Goal: Information Seeking & Learning: Learn about a topic

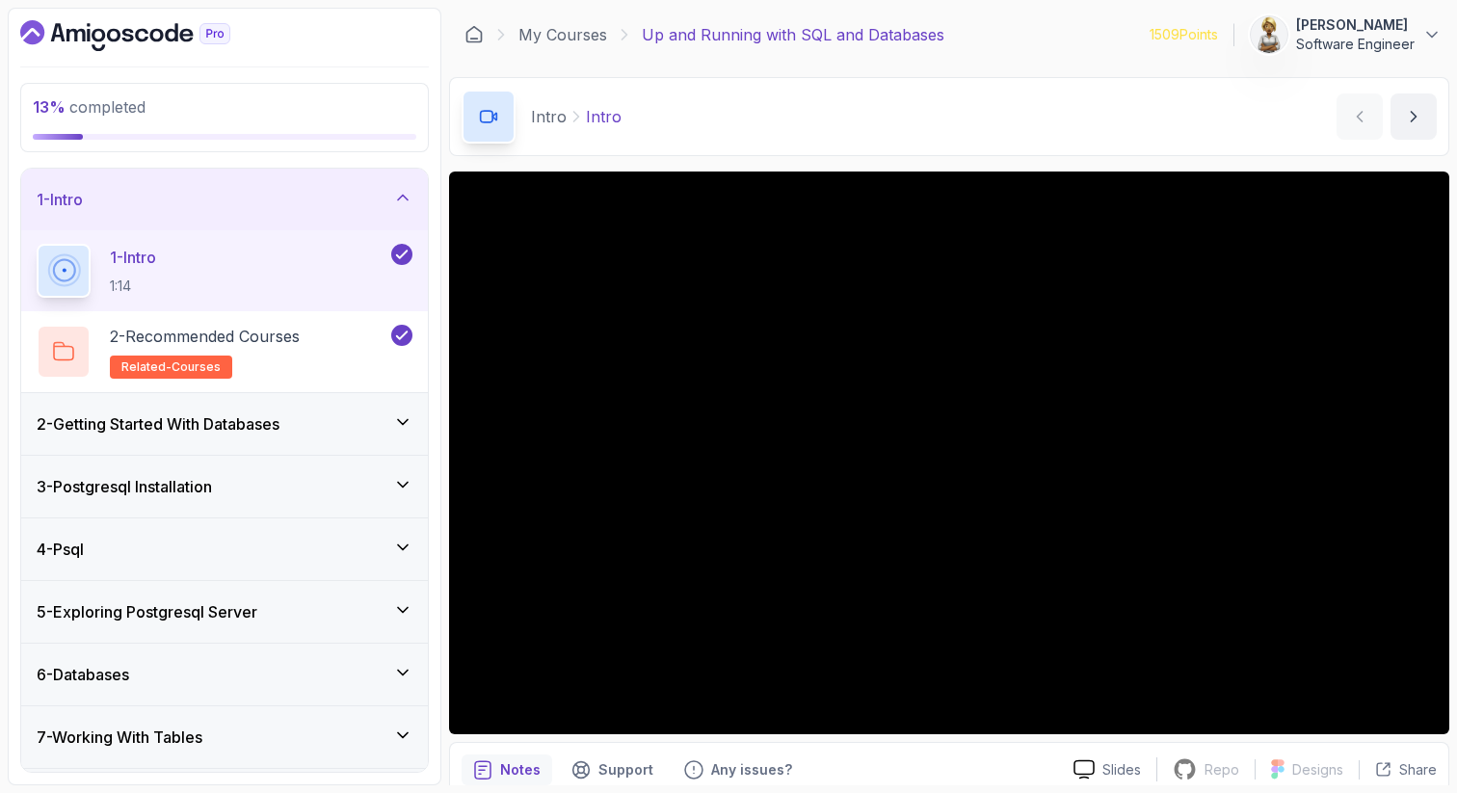
click at [406, 484] on icon at bounding box center [403, 484] width 10 height 5
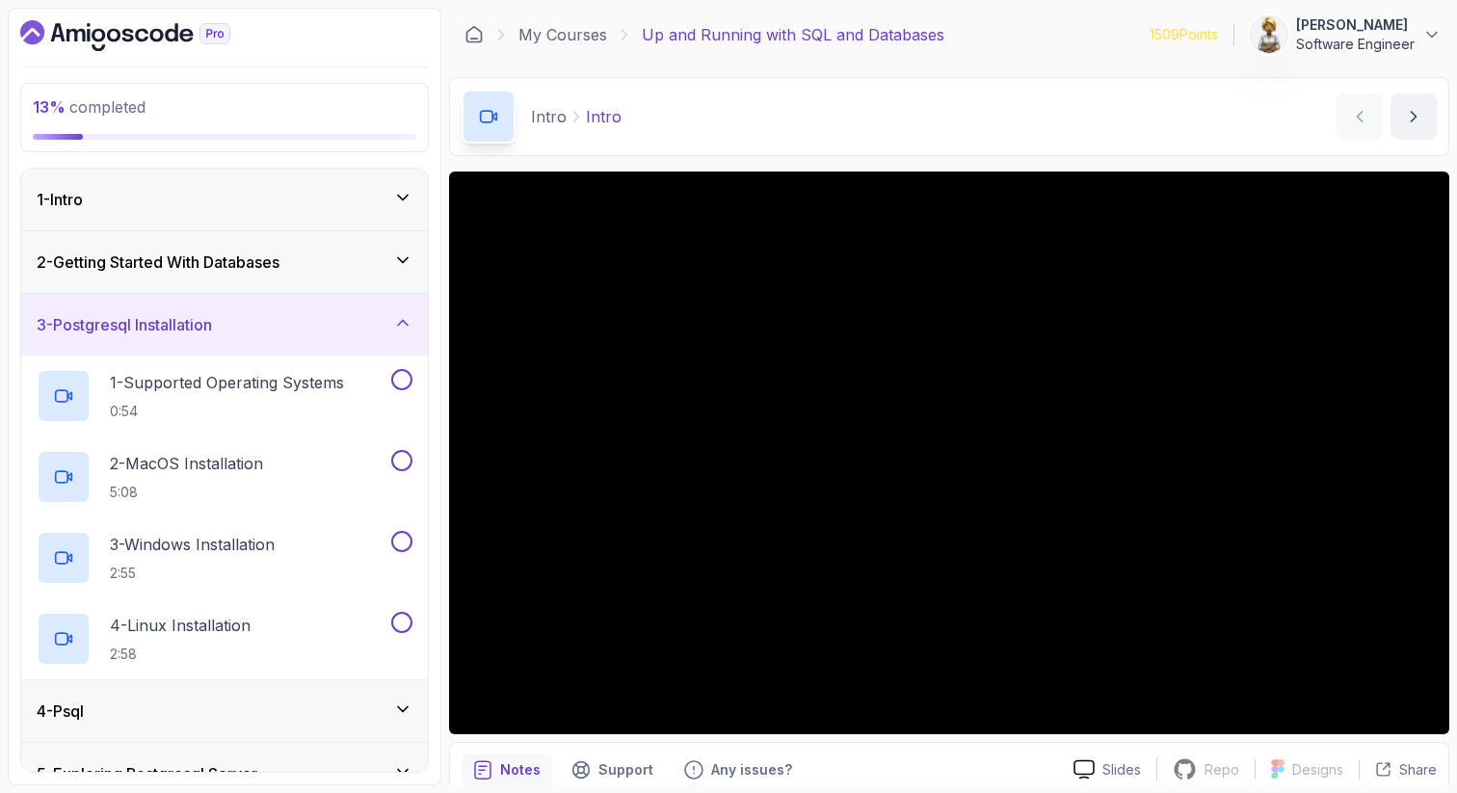
click at [402, 324] on icon at bounding box center [402, 322] width 19 height 19
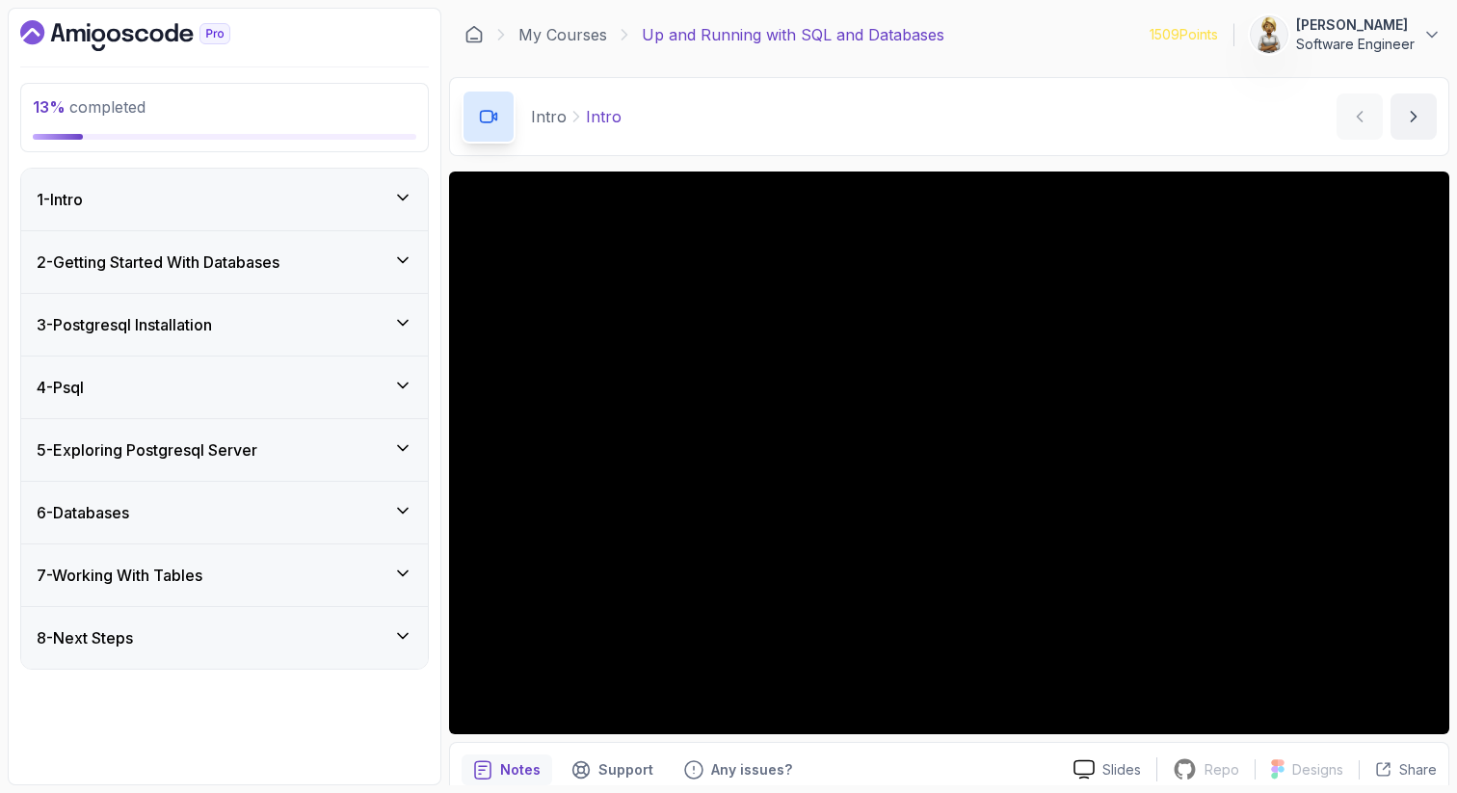
click at [408, 253] on icon at bounding box center [402, 260] width 19 height 19
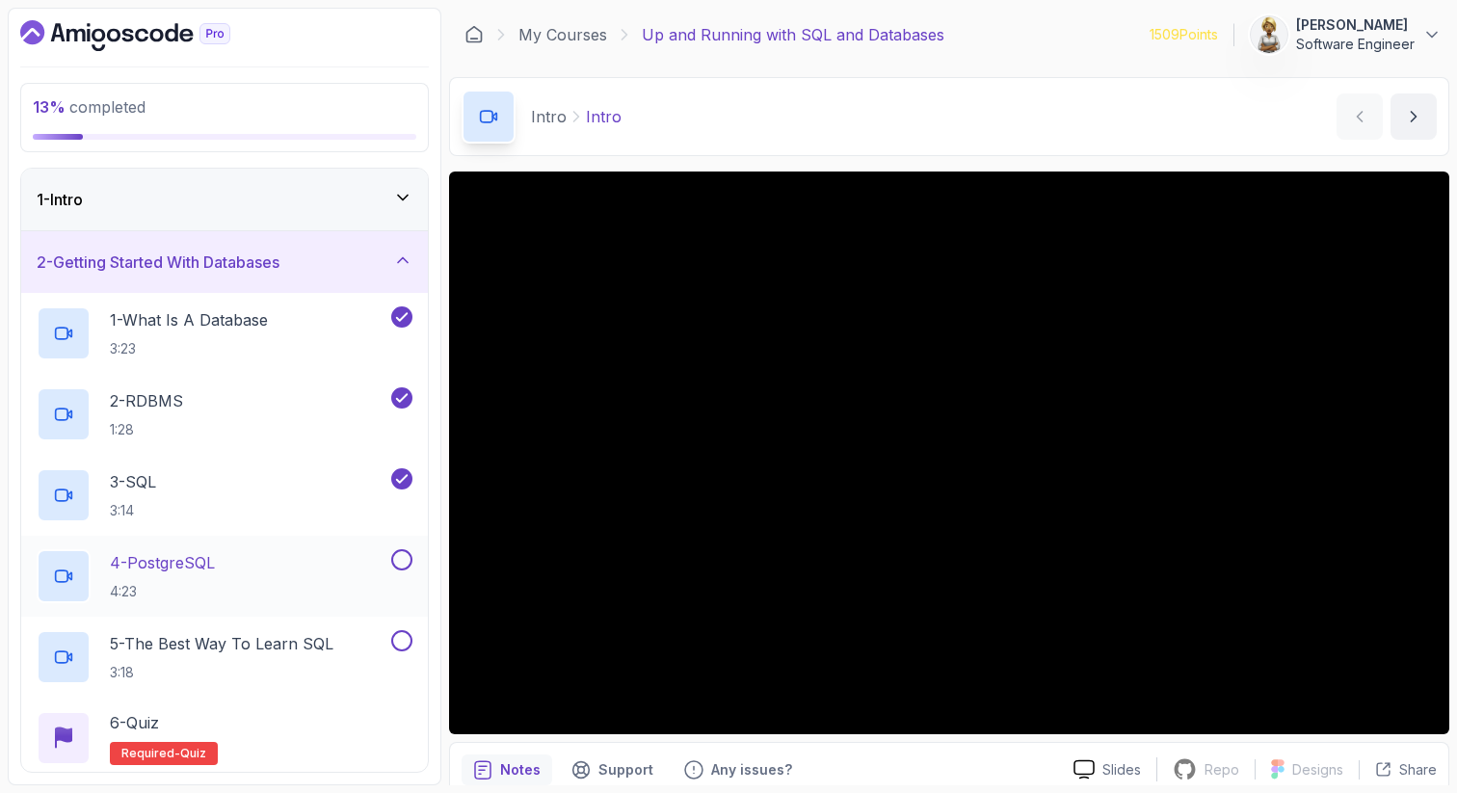
click at [259, 567] on div "4 - PostgreSQL 4:23" at bounding box center [212, 576] width 351 height 54
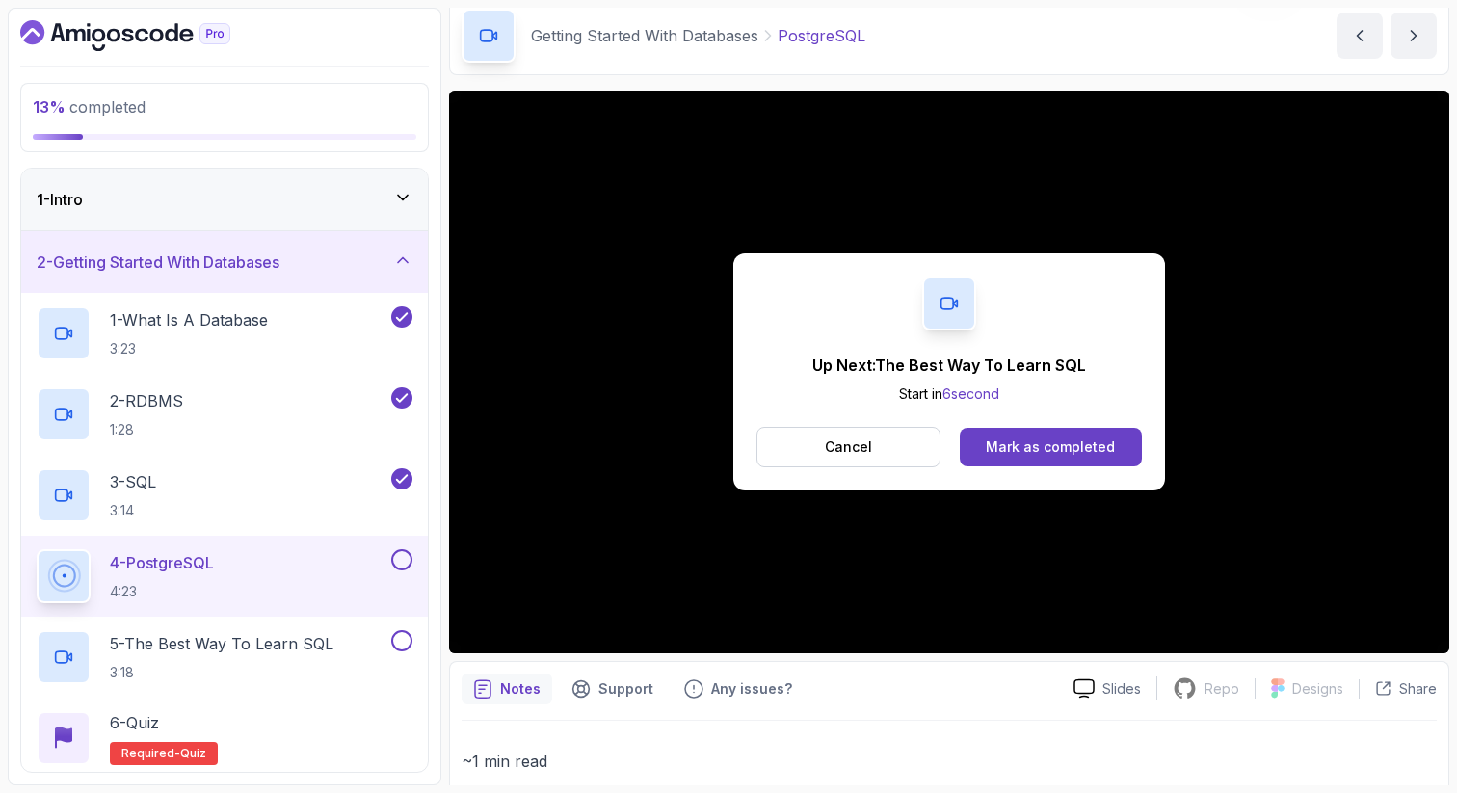
scroll to position [86, 0]
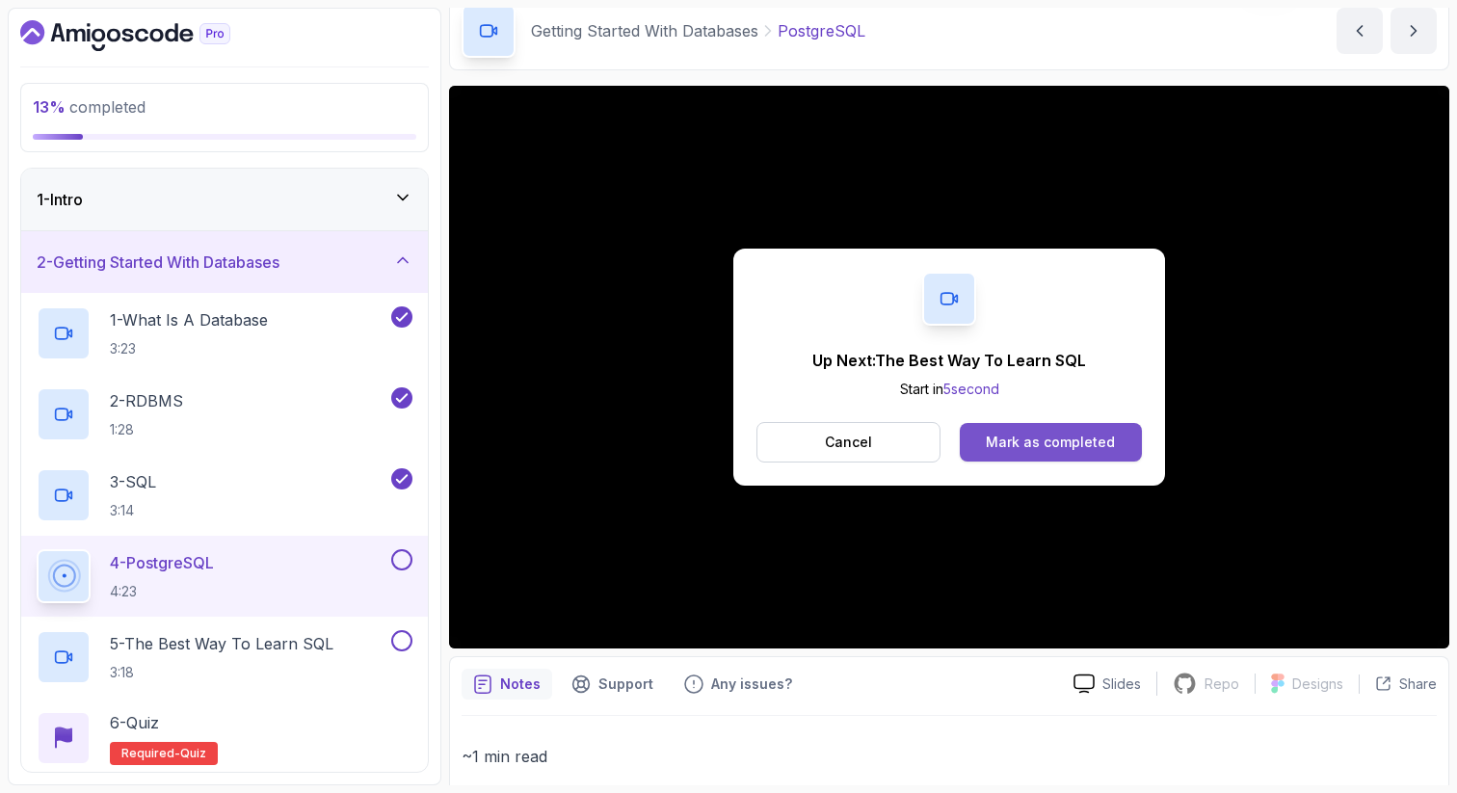
click at [1032, 450] on div "Mark as completed" at bounding box center [1050, 442] width 129 height 19
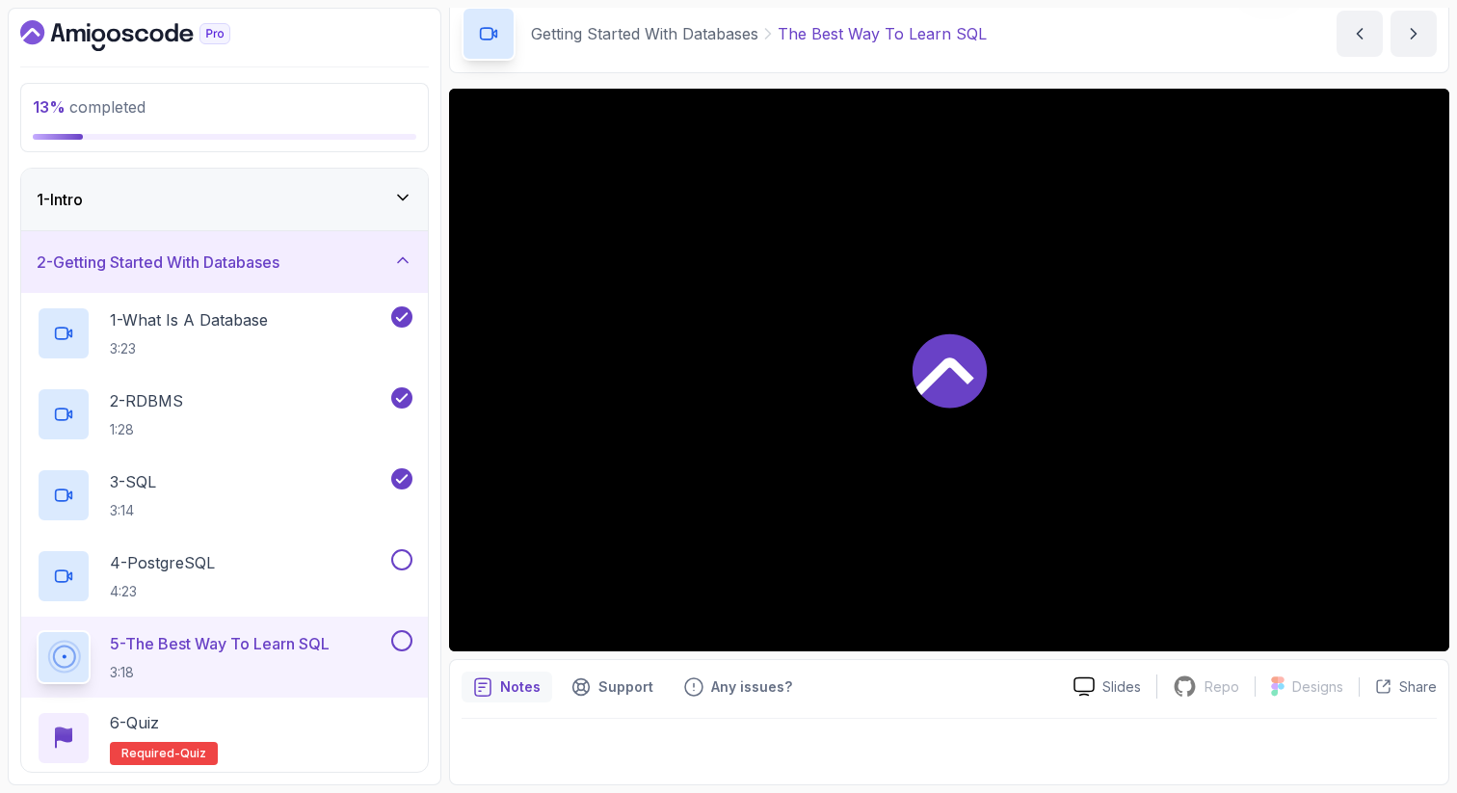
scroll to position [83, 0]
click at [404, 256] on icon at bounding box center [402, 260] width 19 height 19
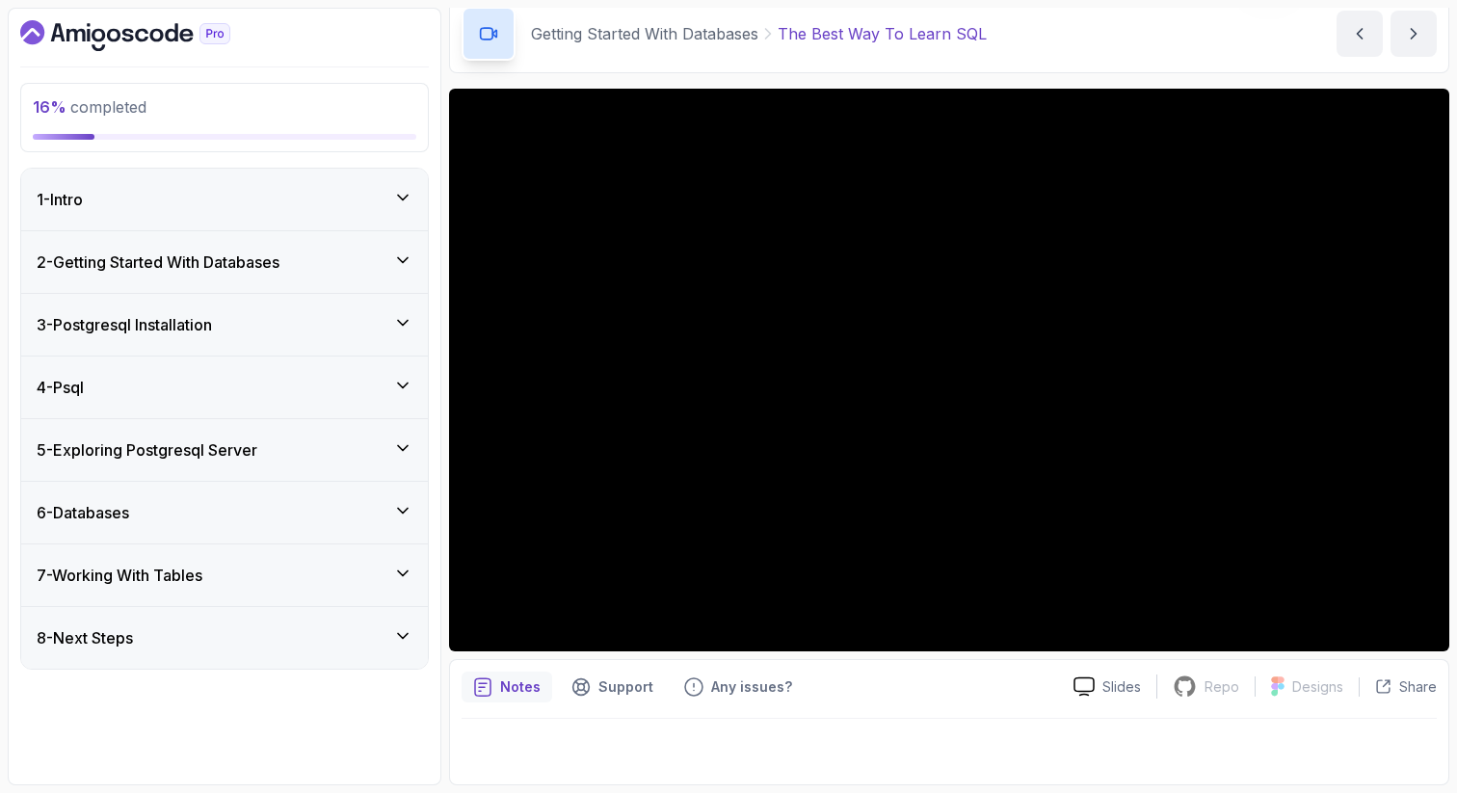
click at [409, 255] on icon at bounding box center [402, 260] width 19 height 19
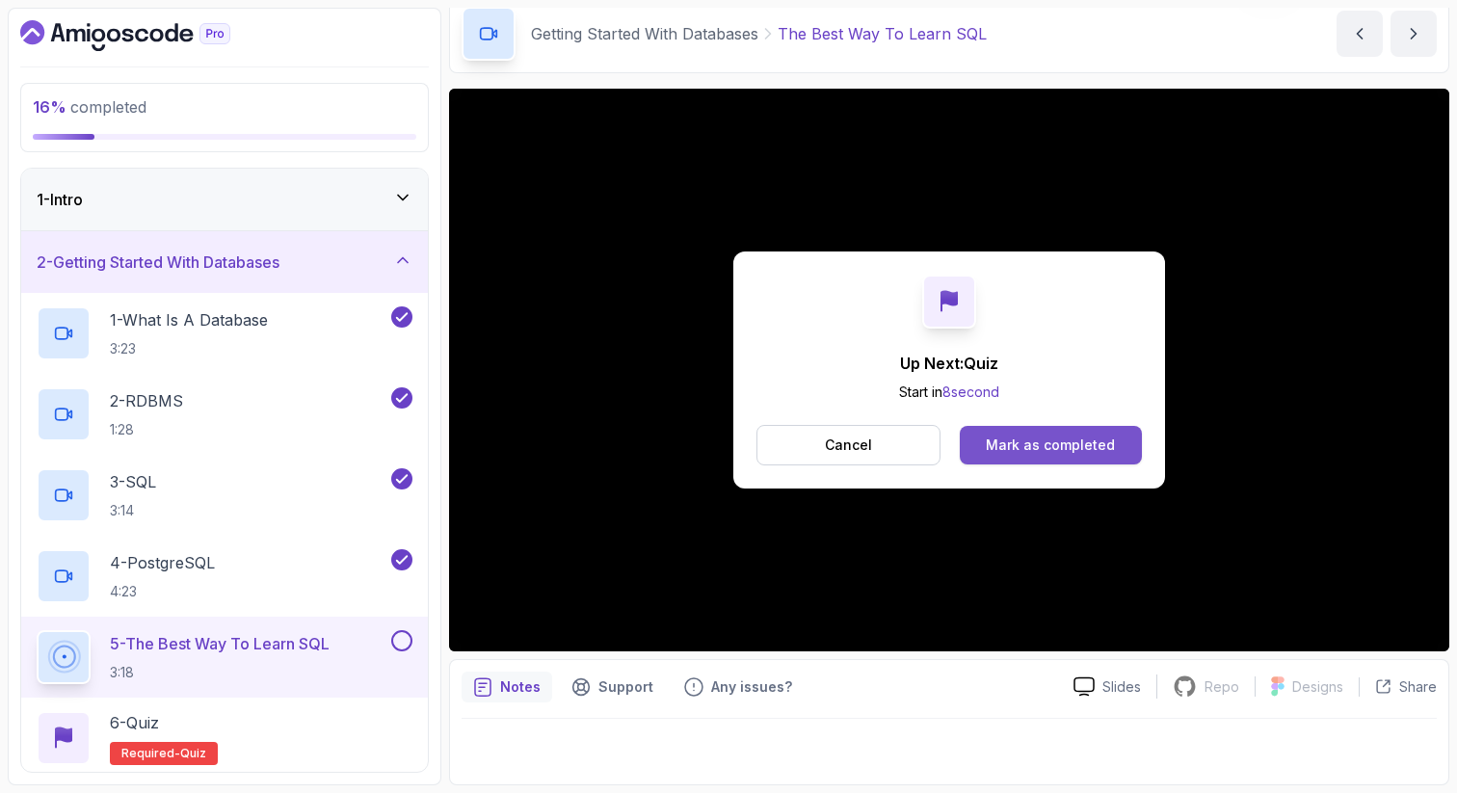
click at [1006, 441] on div "Mark as completed" at bounding box center [1050, 445] width 129 height 19
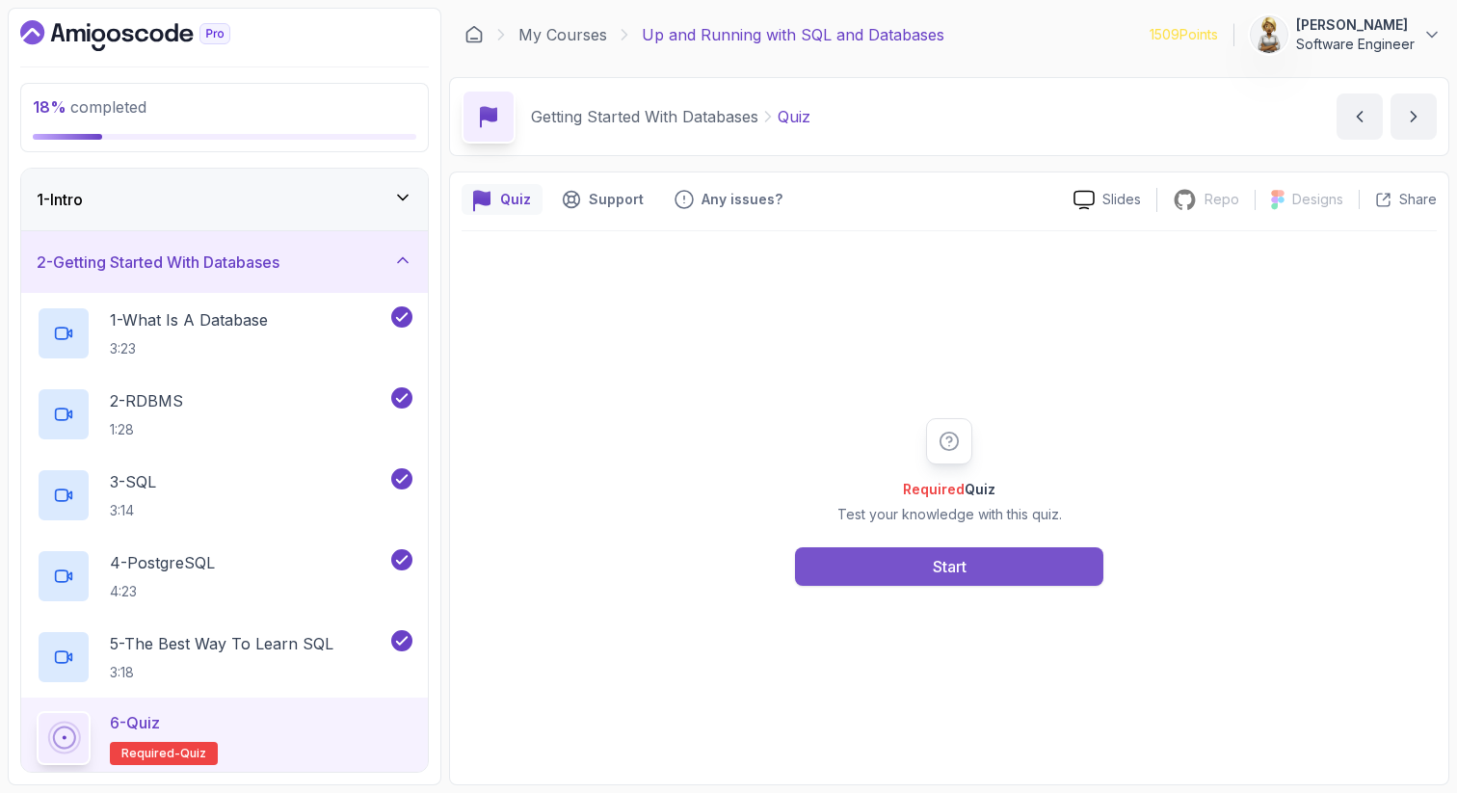
click at [930, 556] on button "Start" at bounding box center [949, 567] width 308 height 39
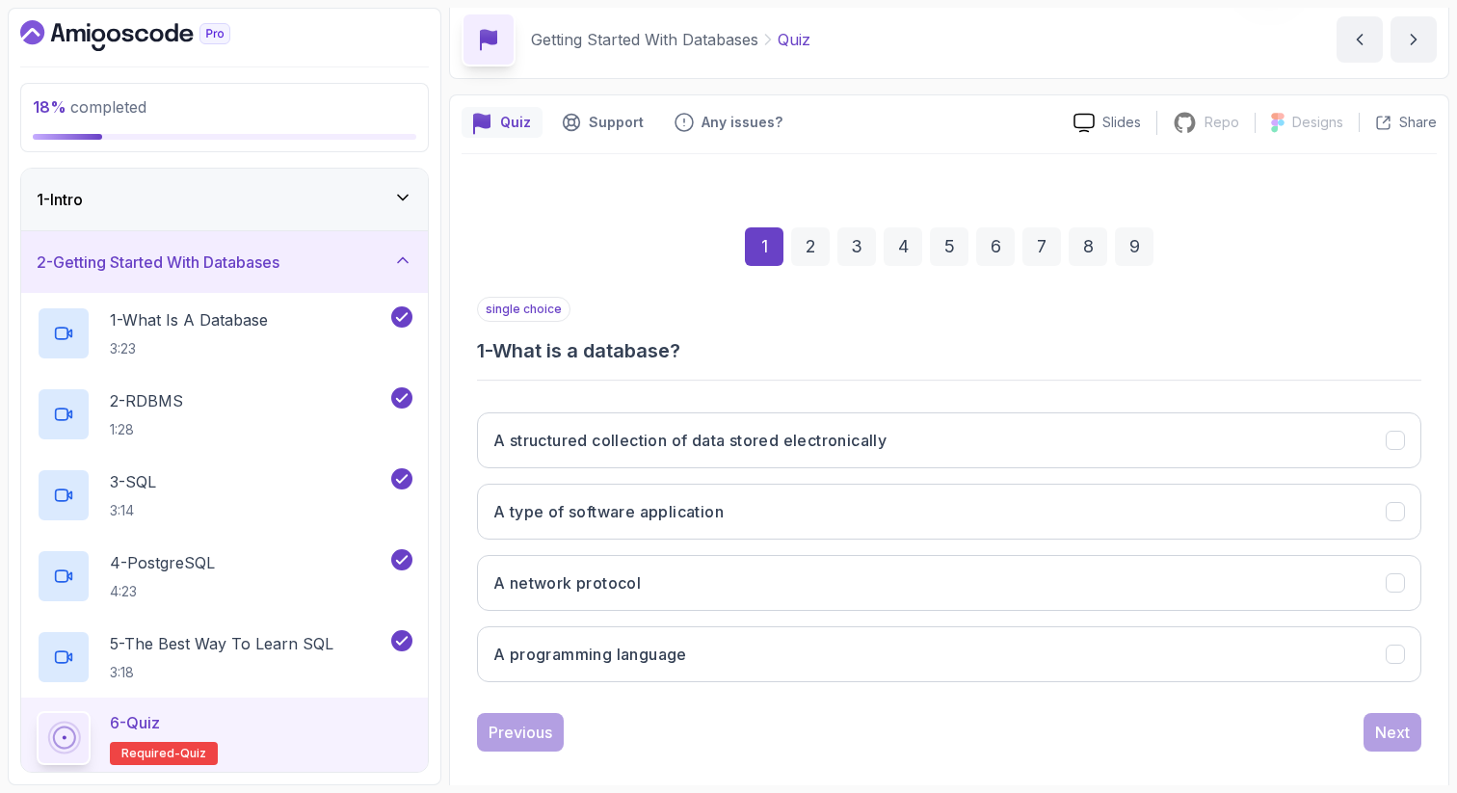
scroll to position [98, 0]
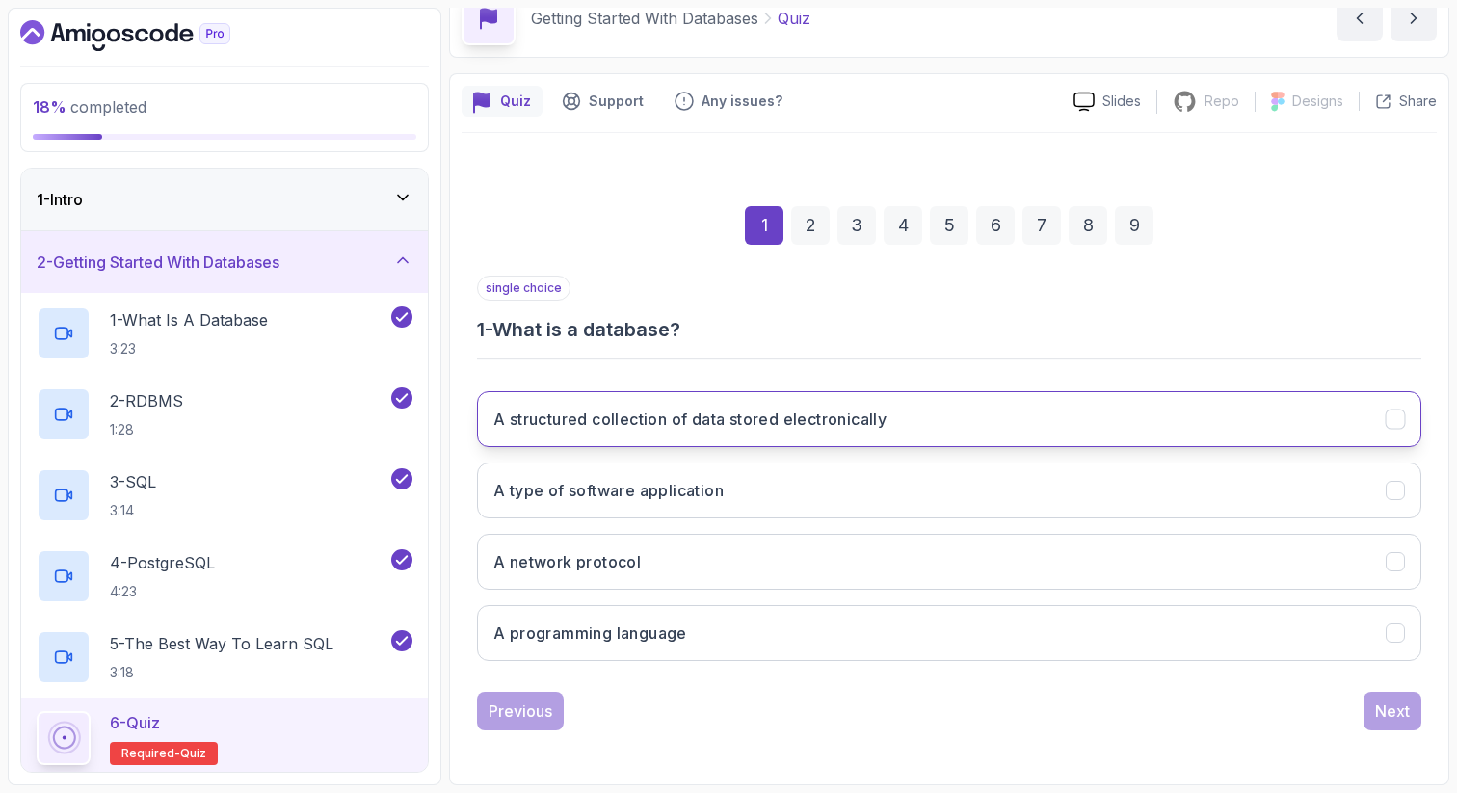
click at [742, 415] on h3 "A structured collection of data stored electronically" at bounding box center [690, 419] width 393 height 23
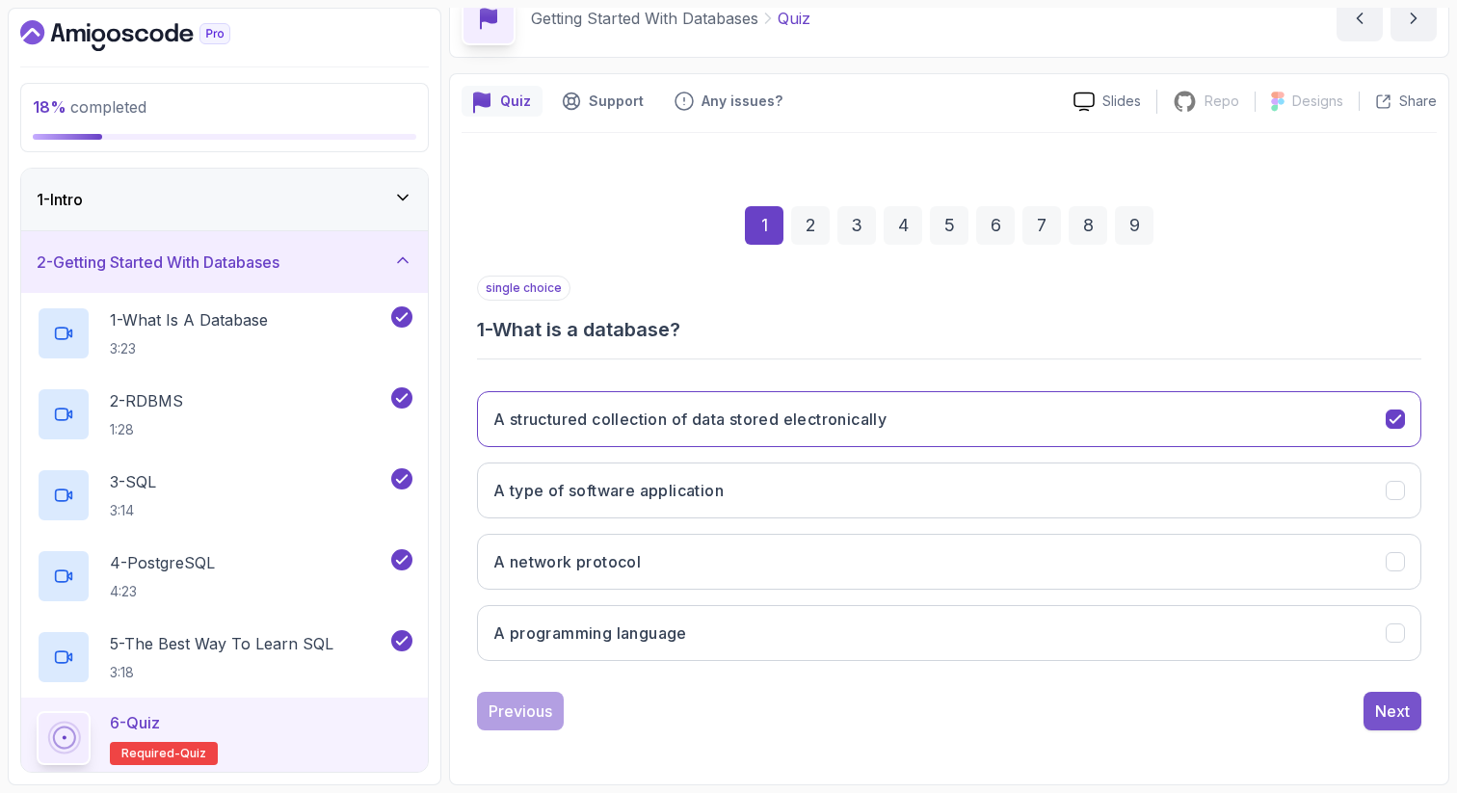
click at [1389, 713] on div "Next" at bounding box center [1393, 711] width 35 height 23
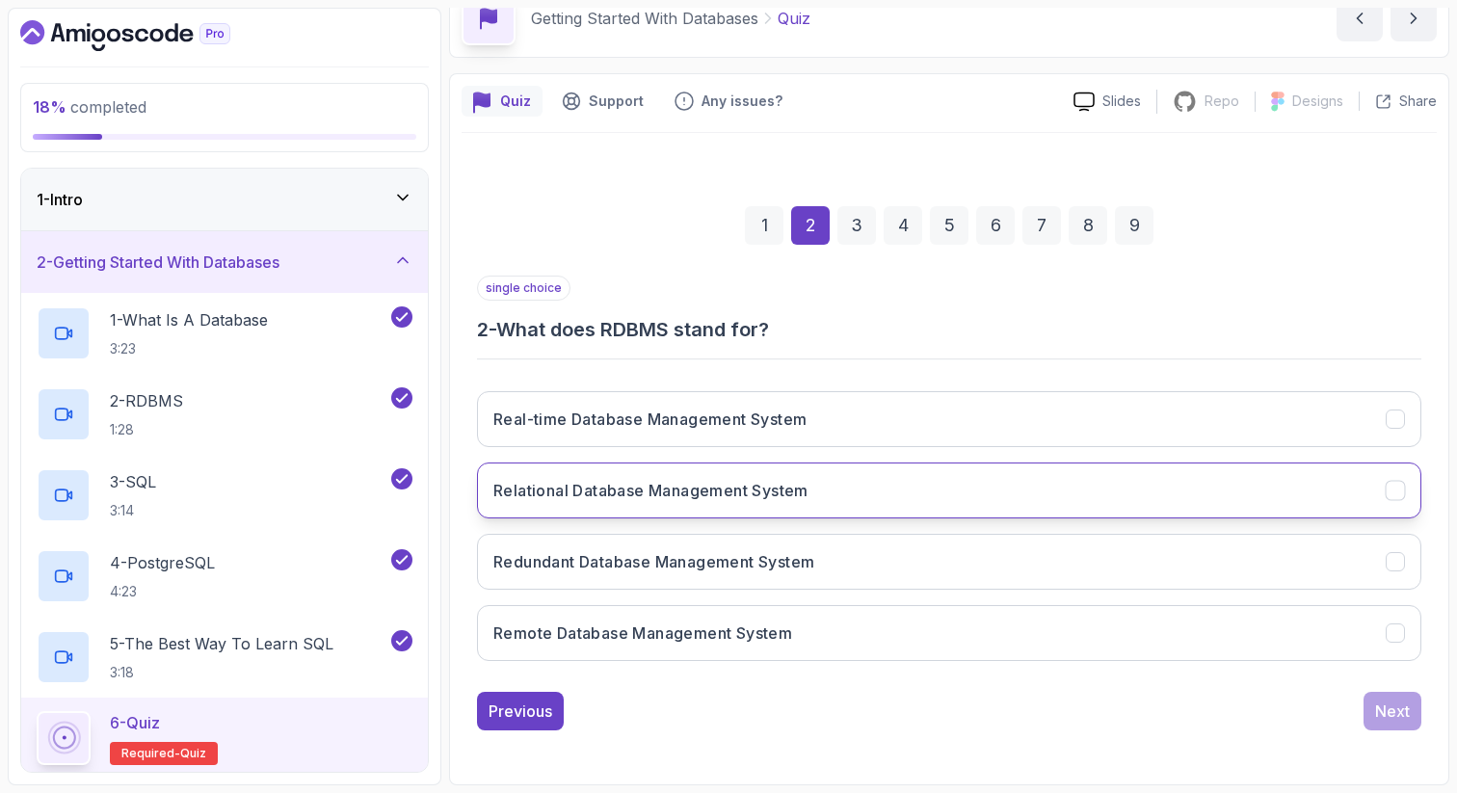
click at [793, 483] on h3 "Relational Database Management System" at bounding box center [651, 490] width 315 height 23
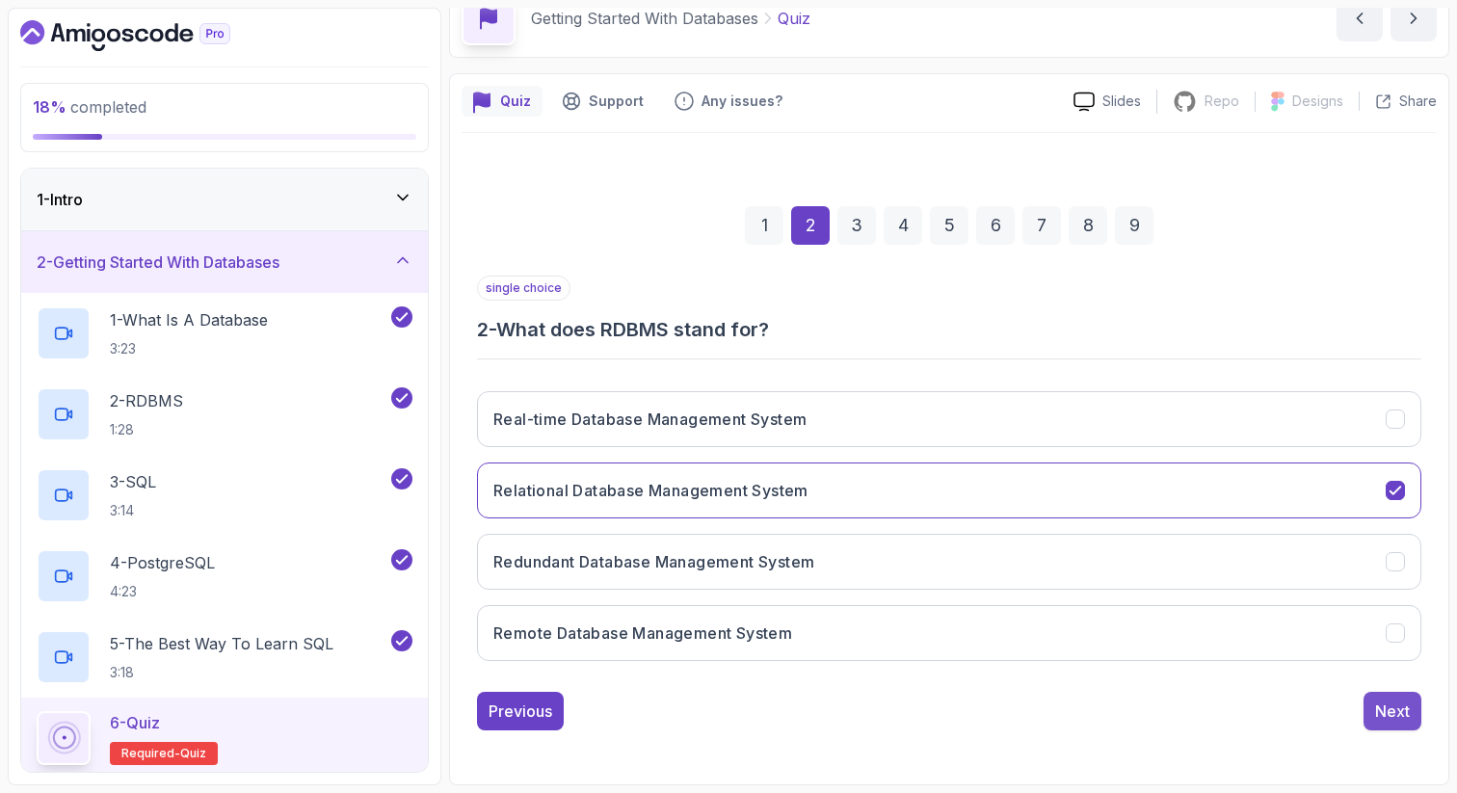
click at [1386, 701] on div "Next" at bounding box center [1393, 711] width 35 height 23
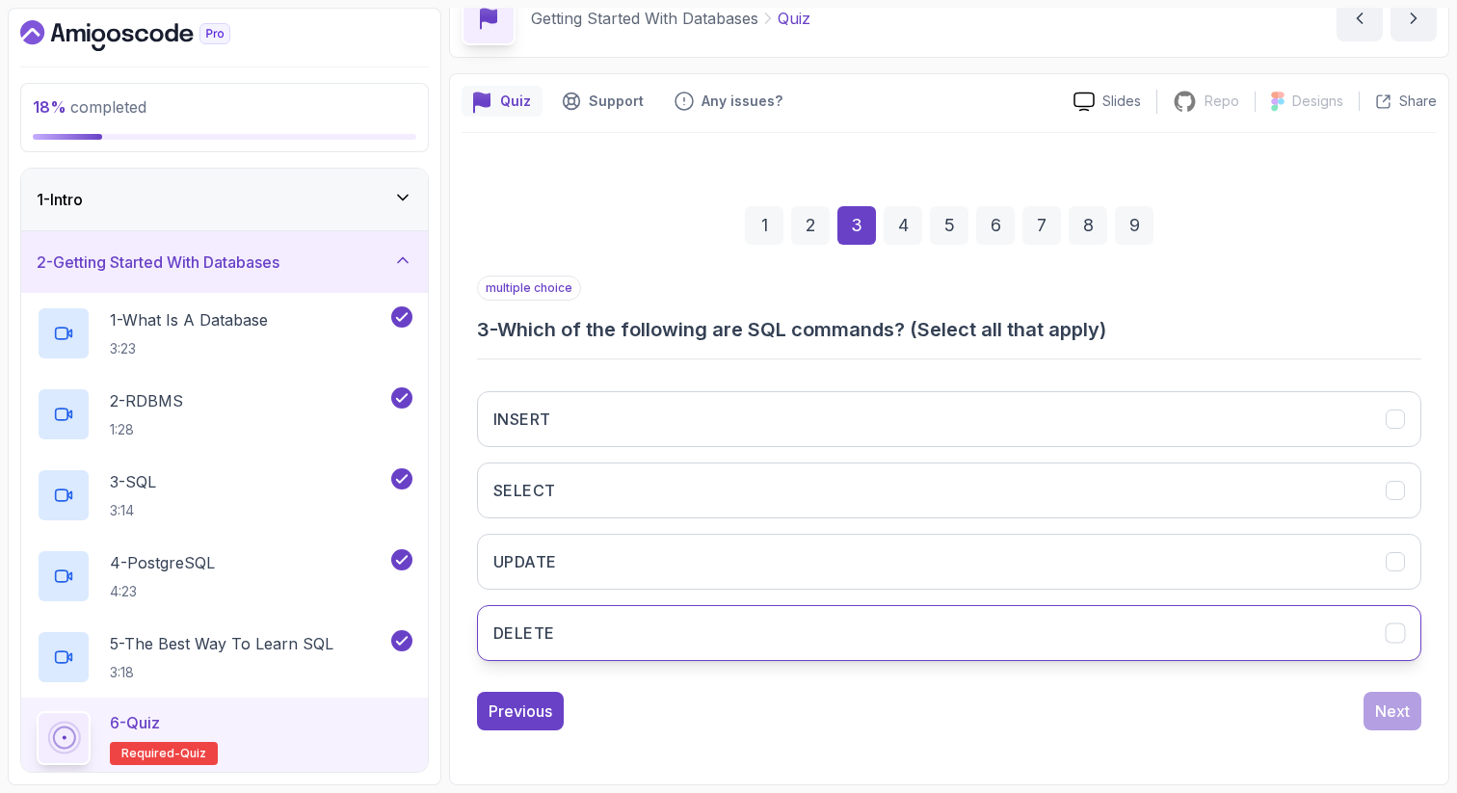
click at [590, 651] on button "DELETE" at bounding box center [949, 633] width 945 height 56
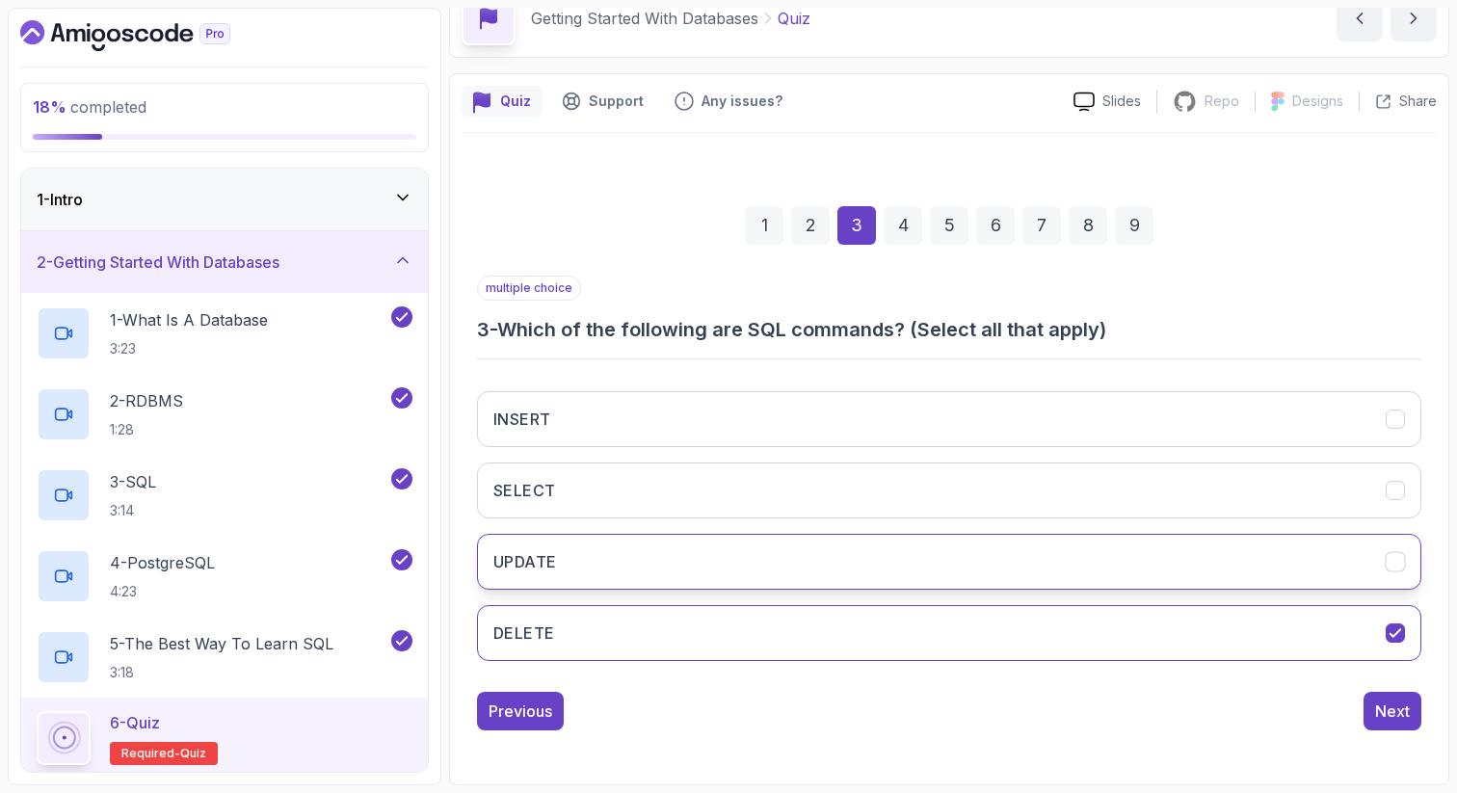
click at [623, 541] on button "UPDATE" at bounding box center [949, 562] width 945 height 56
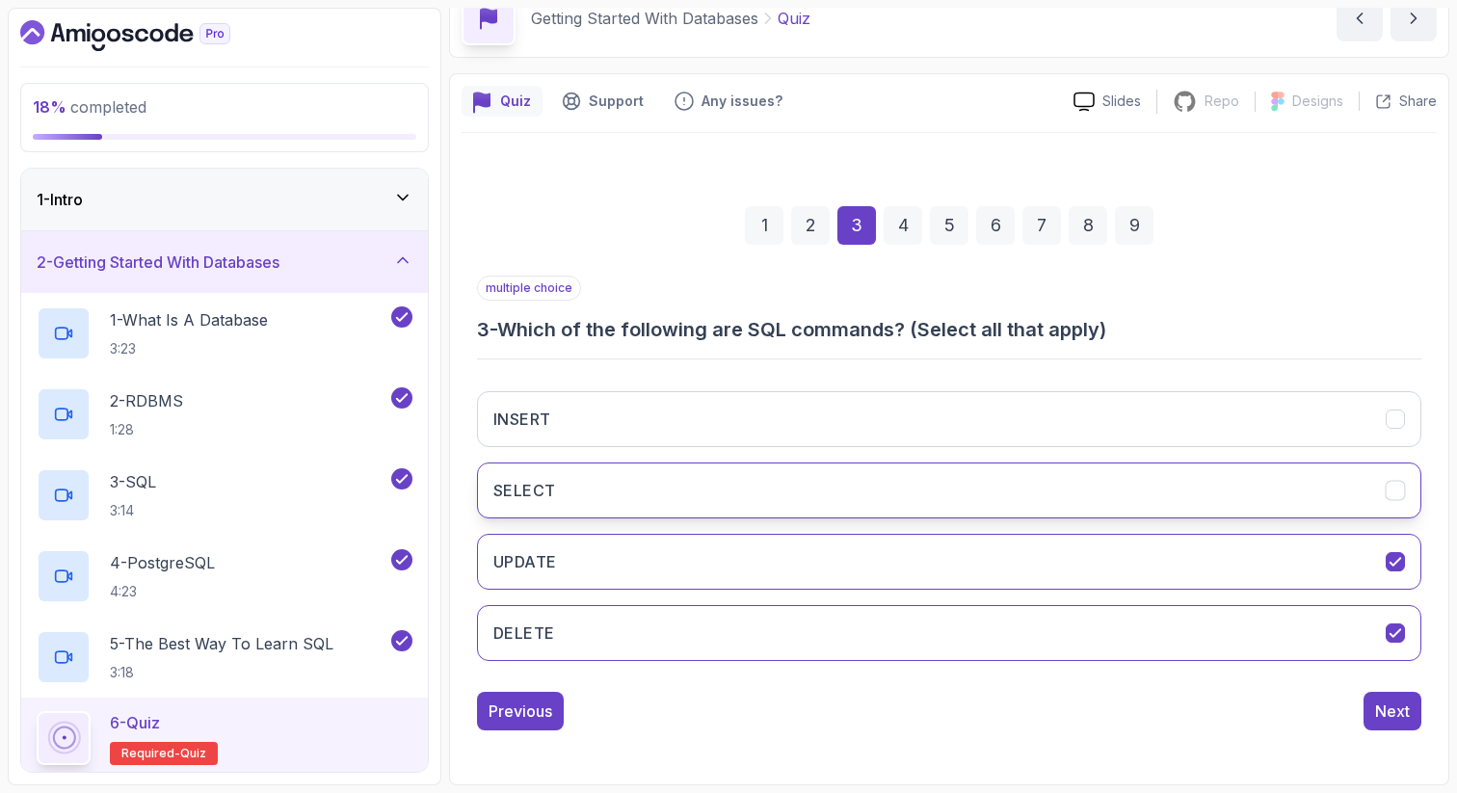
click at [635, 485] on button "SELECT" at bounding box center [949, 491] width 945 height 56
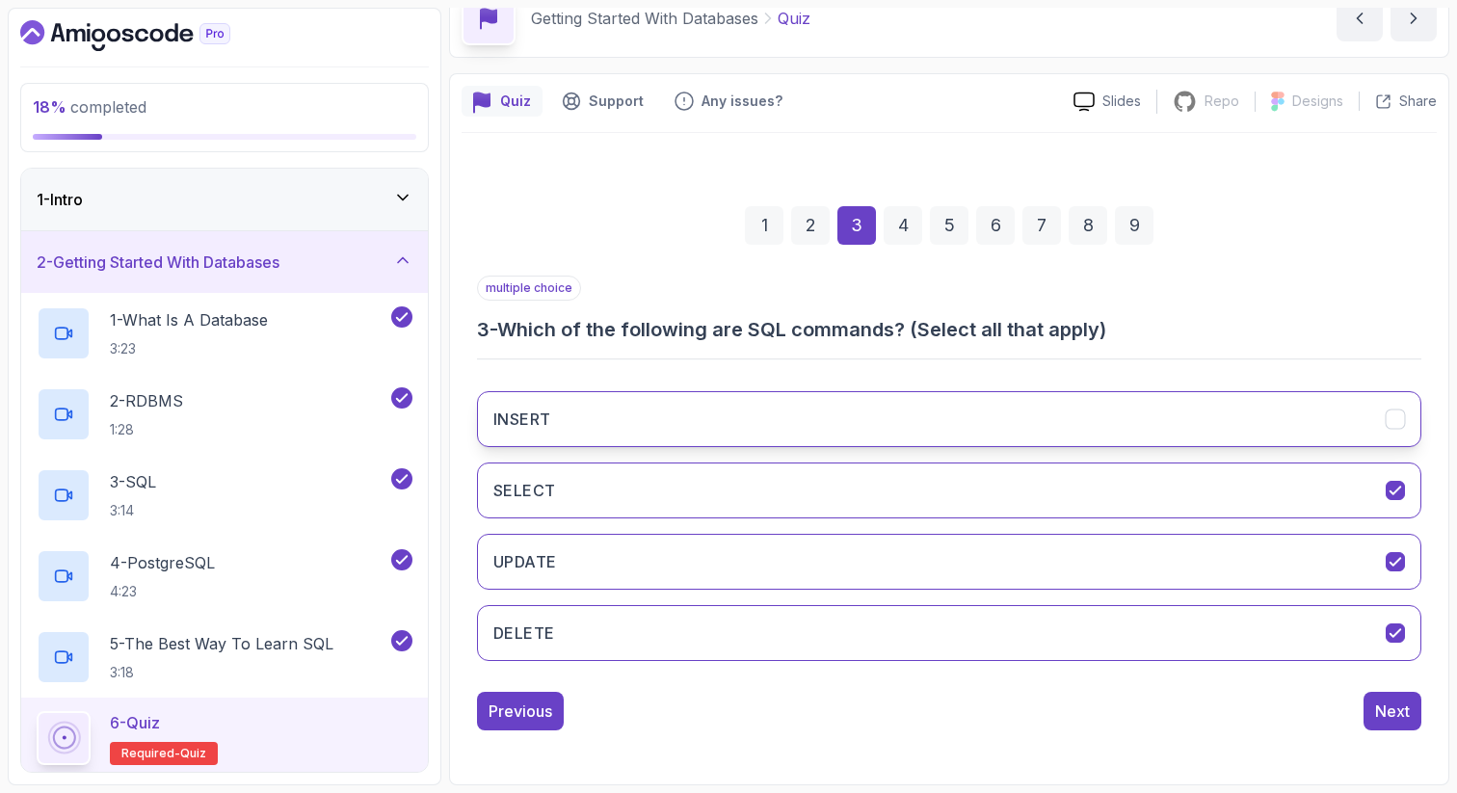
click at [663, 430] on button "INSERT" at bounding box center [949, 419] width 945 height 56
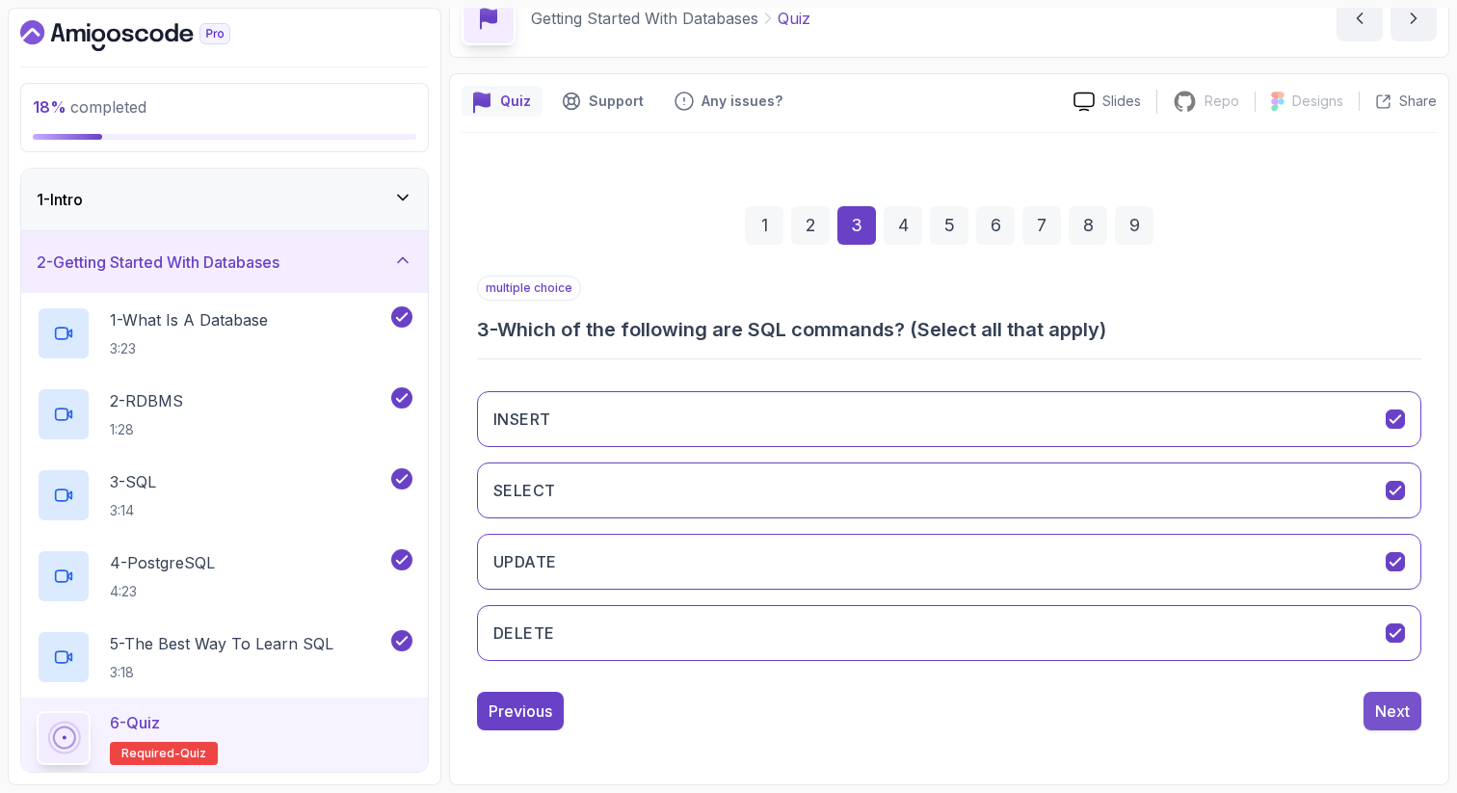
click at [1394, 713] on div "Next" at bounding box center [1393, 711] width 35 height 23
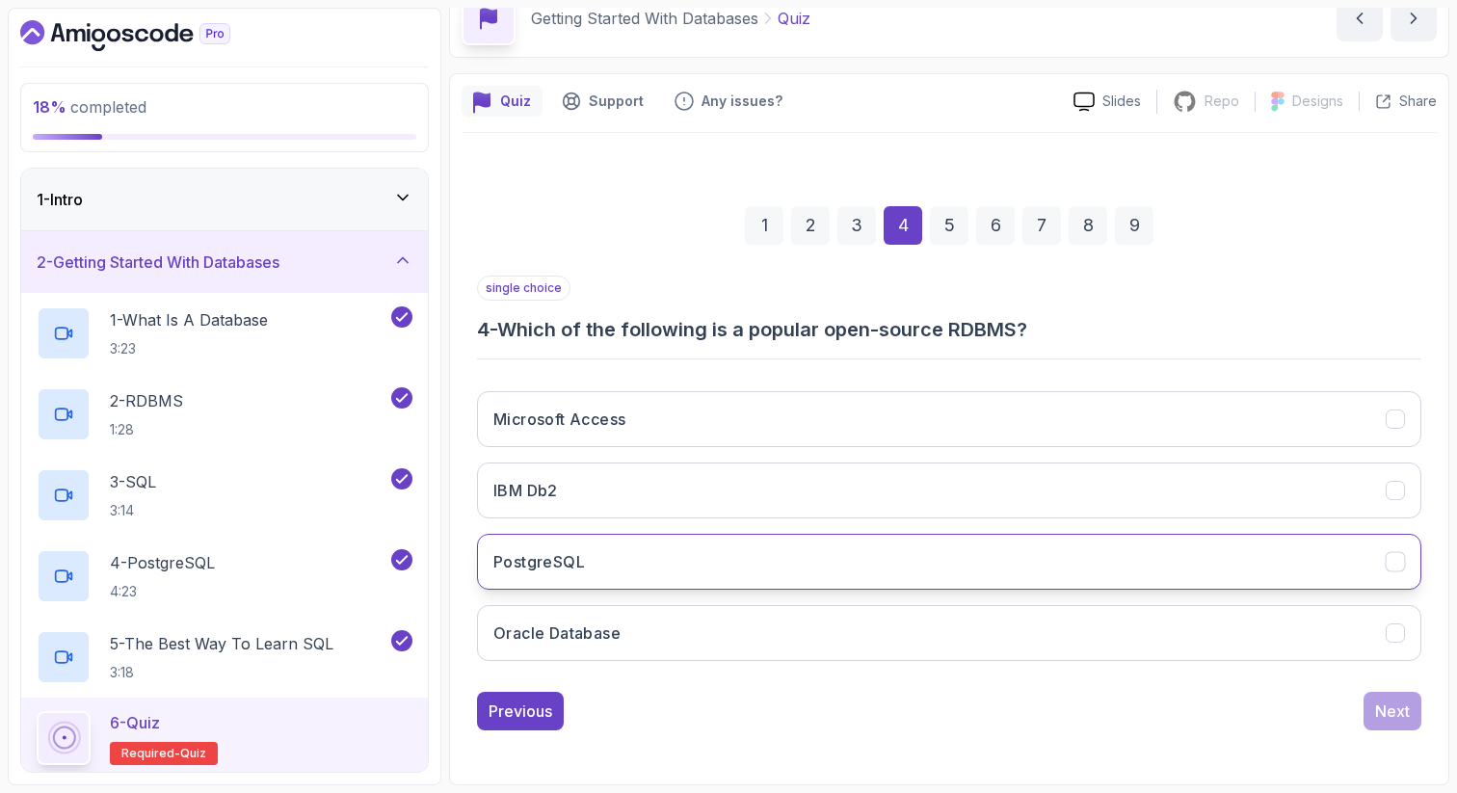
click at [678, 560] on button "PostgreSQL" at bounding box center [949, 562] width 945 height 56
click at [1400, 709] on div "Next" at bounding box center [1393, 711] width 35 height 23
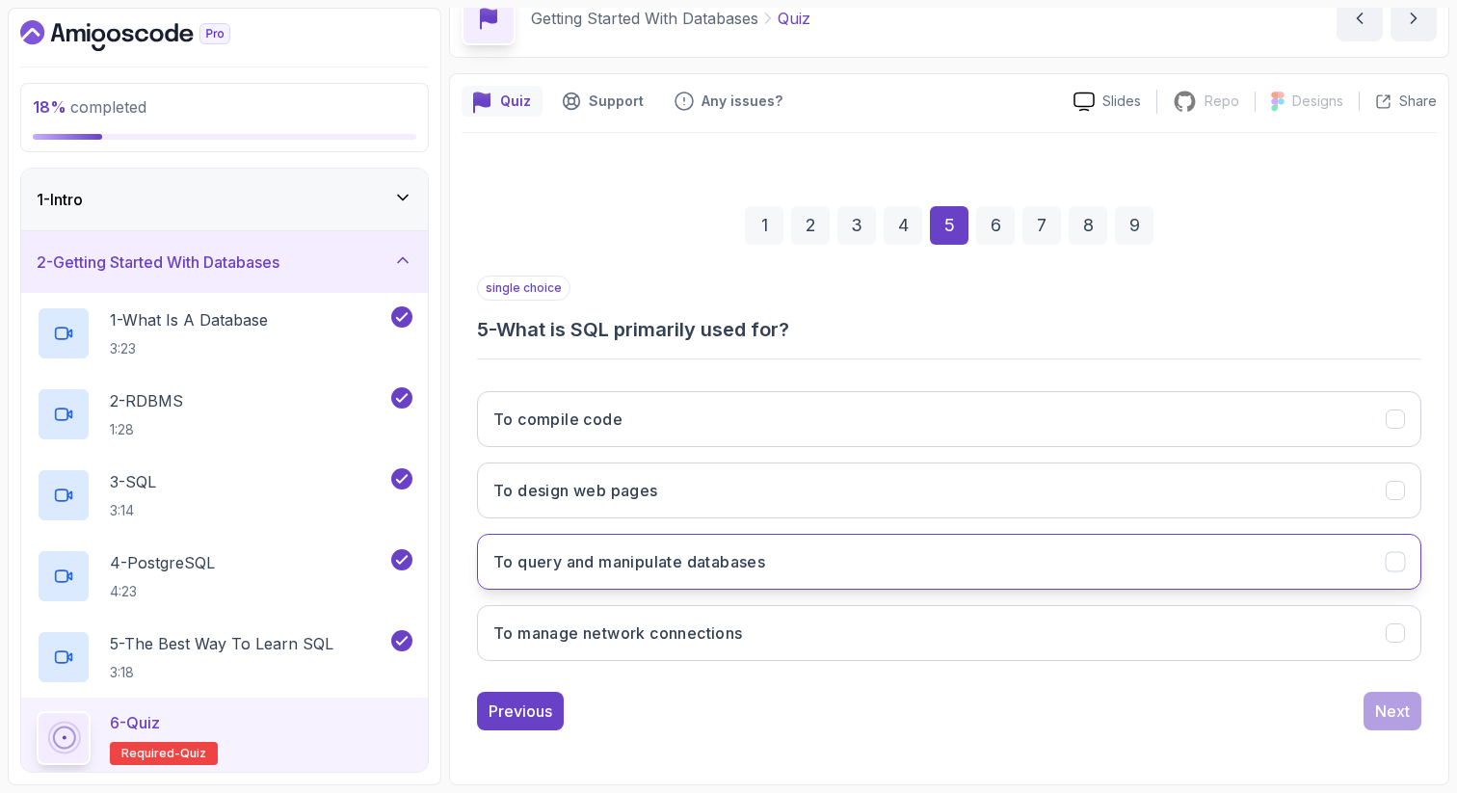
click at [653, 565] on h3 "To query and manipulate databases" at bounding box center [630, 561] width 272 height 23
click at [1384, 718] on div "Next" at bounding box center [1393, 711] width 35 height 23
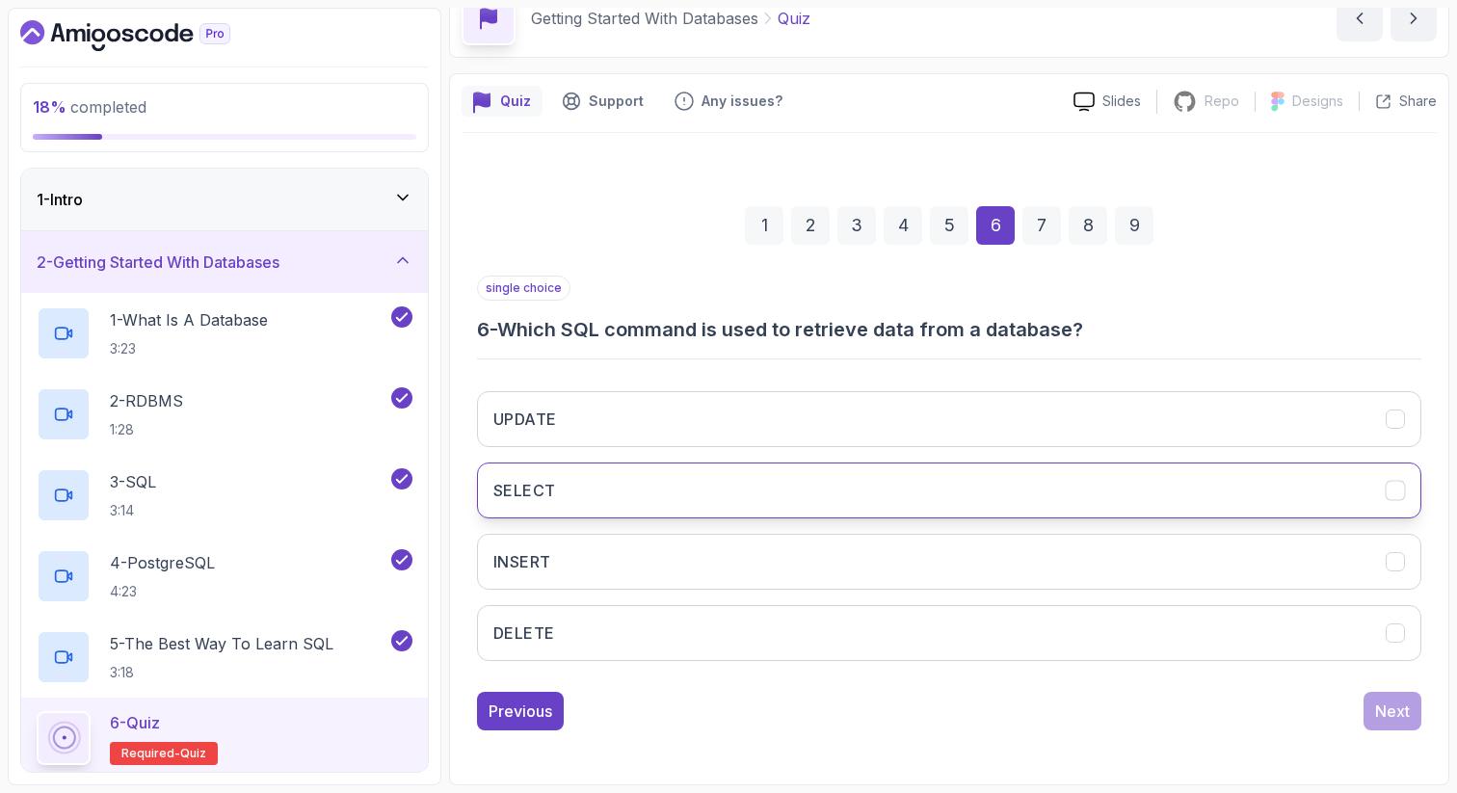
click at [703, 490] on button "SELECT" at bounding box center [949, 491] width 945 height 56
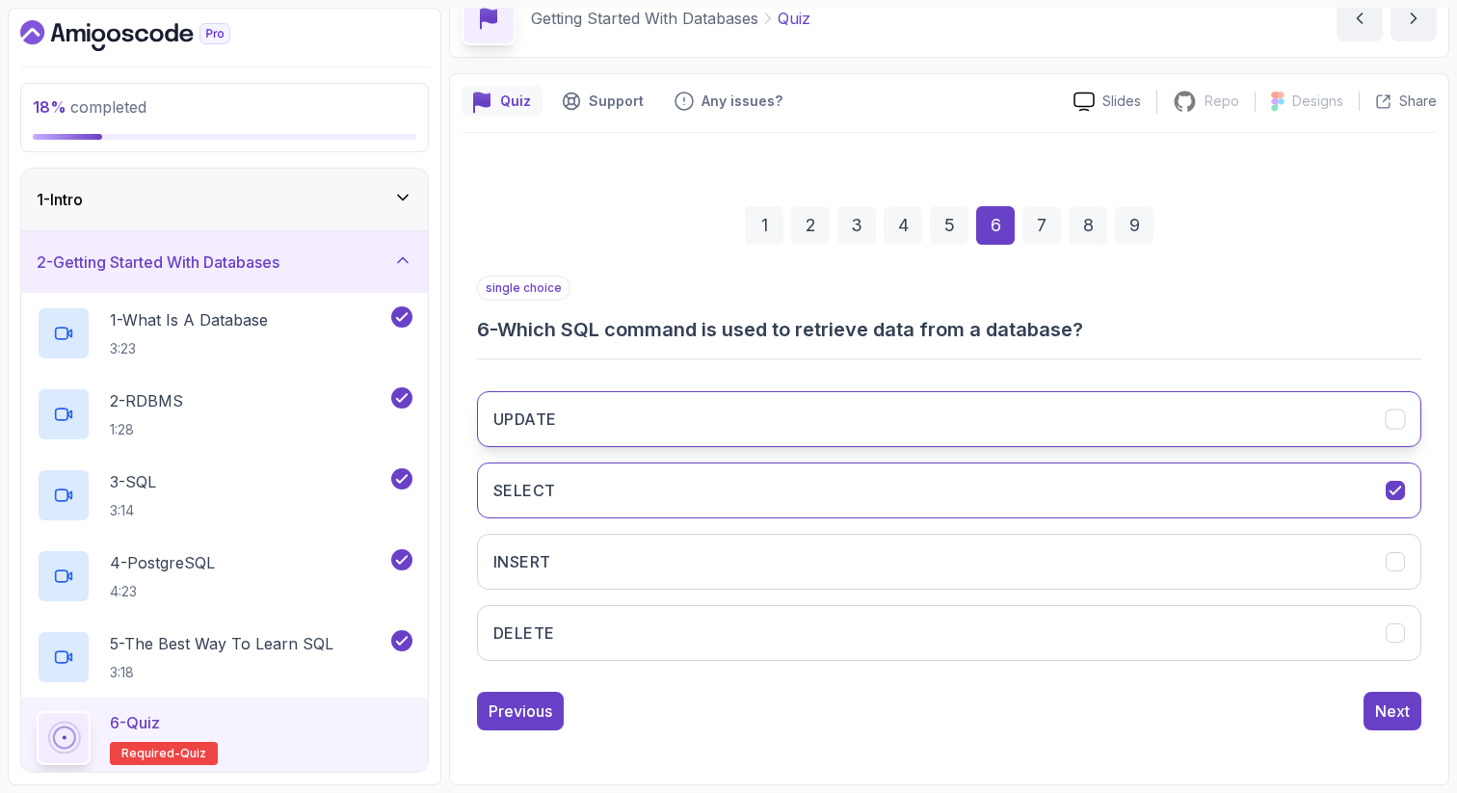
click at [718, 408] on button "UPDATE" at bounding box center [949, 419] width 945 height 56
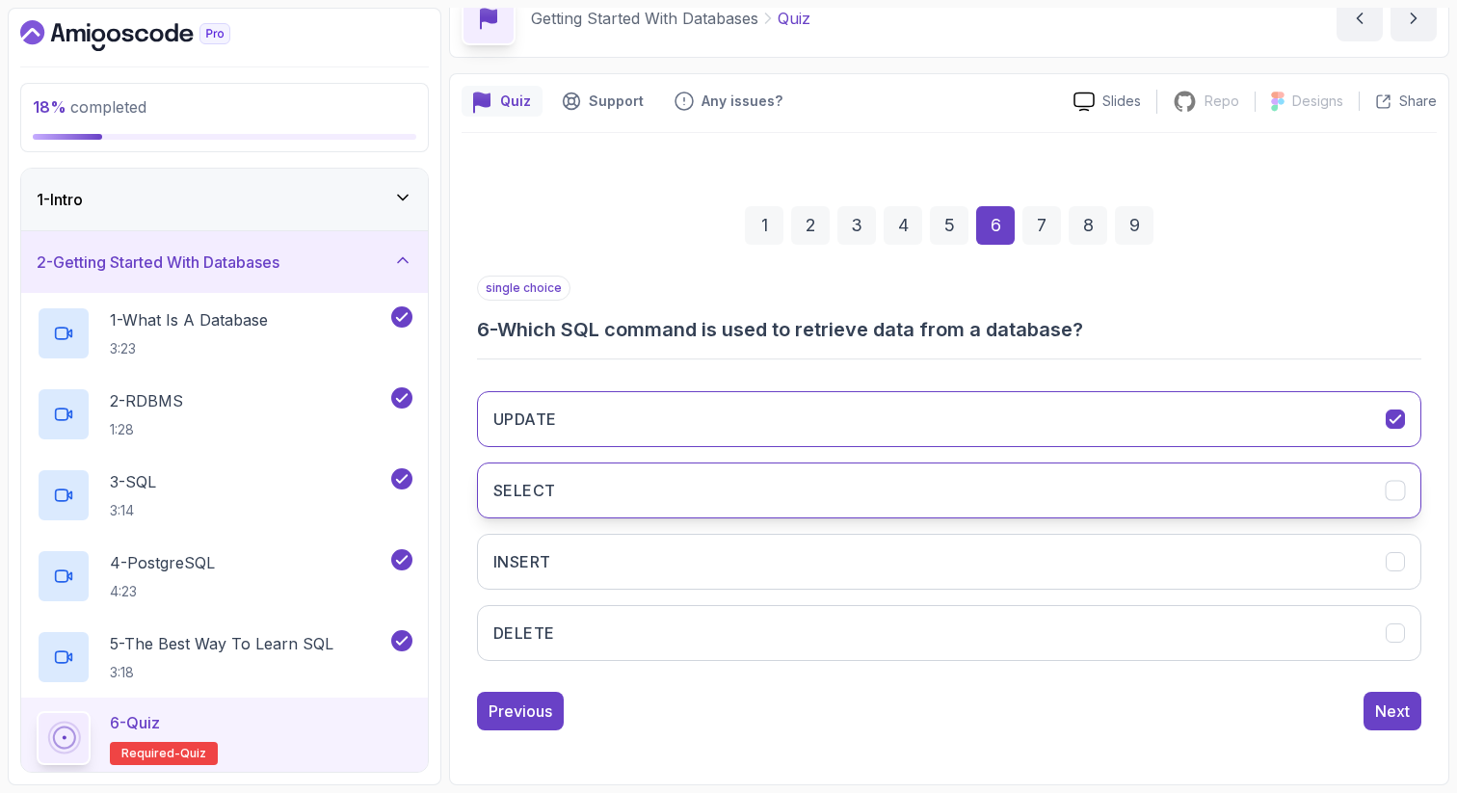
click at [708, 482] on button "SELECT" at bounding box center [949, 491] width 945 height 56
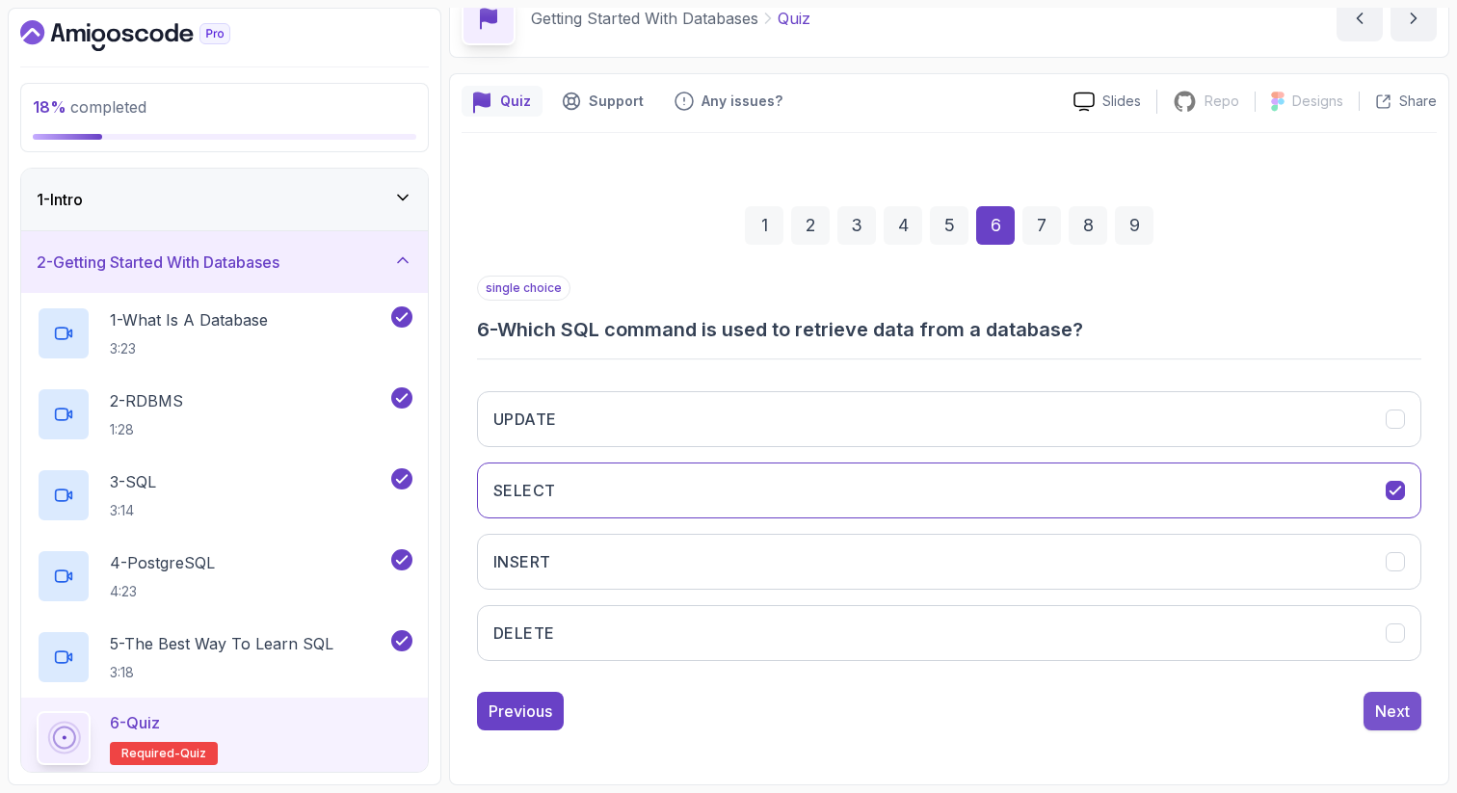
click at [1403, 713] on div "Next" at bounding box center [1393, 711] width 35 height 23
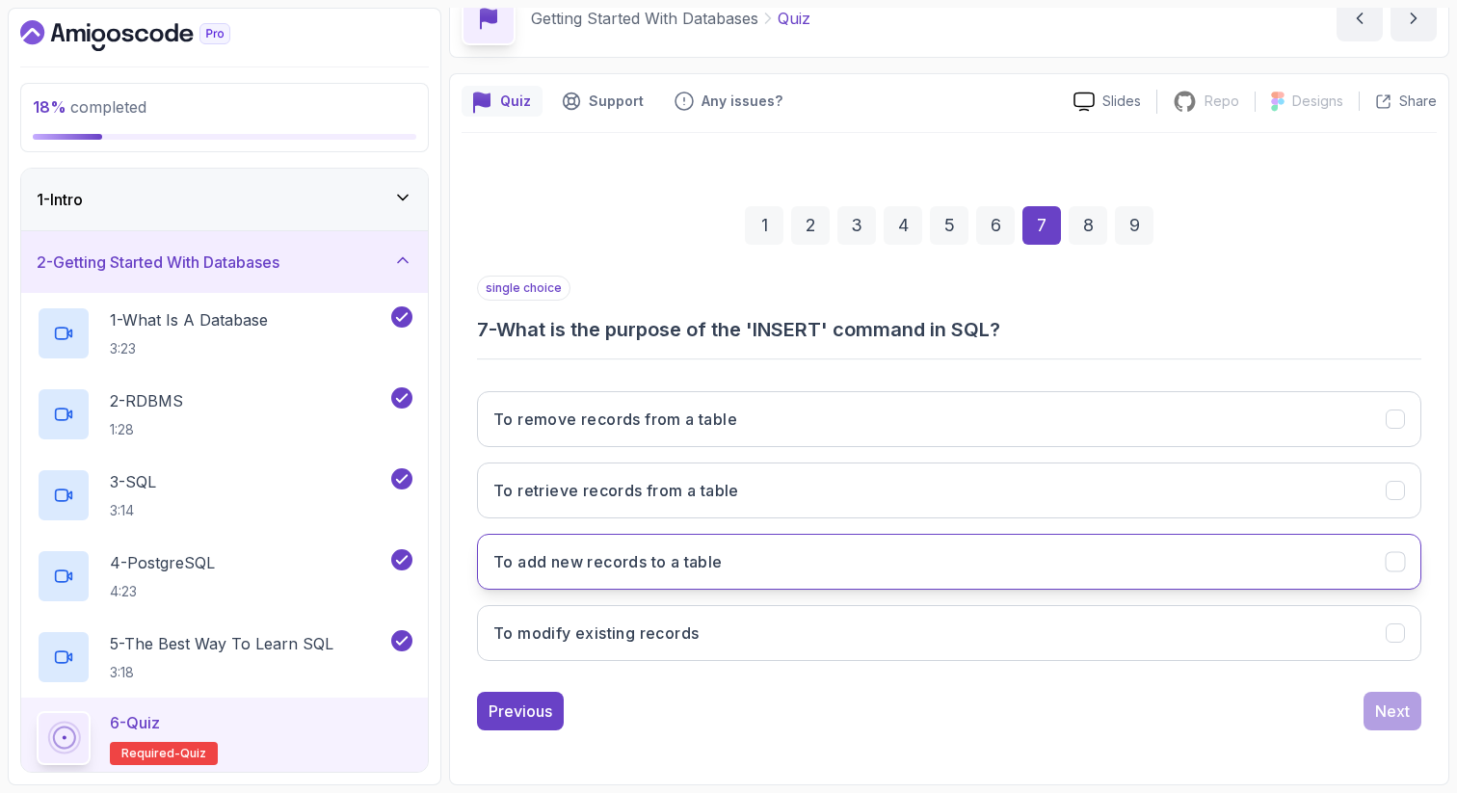
click at [818, 559] on button "To add new records to a table" at bounding box center [949, 562] width 945 height 56
click at [1403, 718] on div "Next" at bounding box center [1393, 711] width 35 height 23
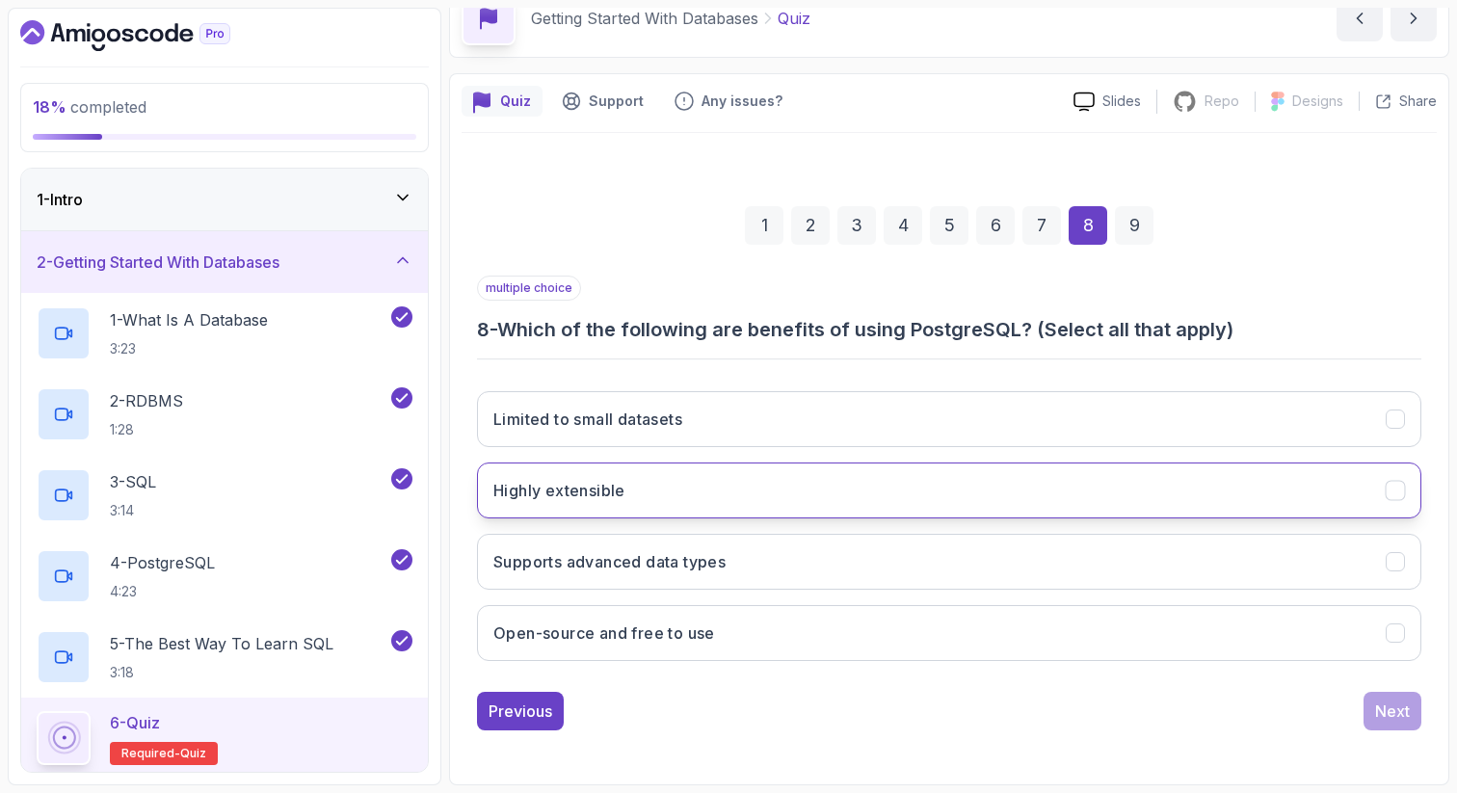
click at [752, 482] on button "Highly extensible" at bounding box center [949, 491] width 945 height 56
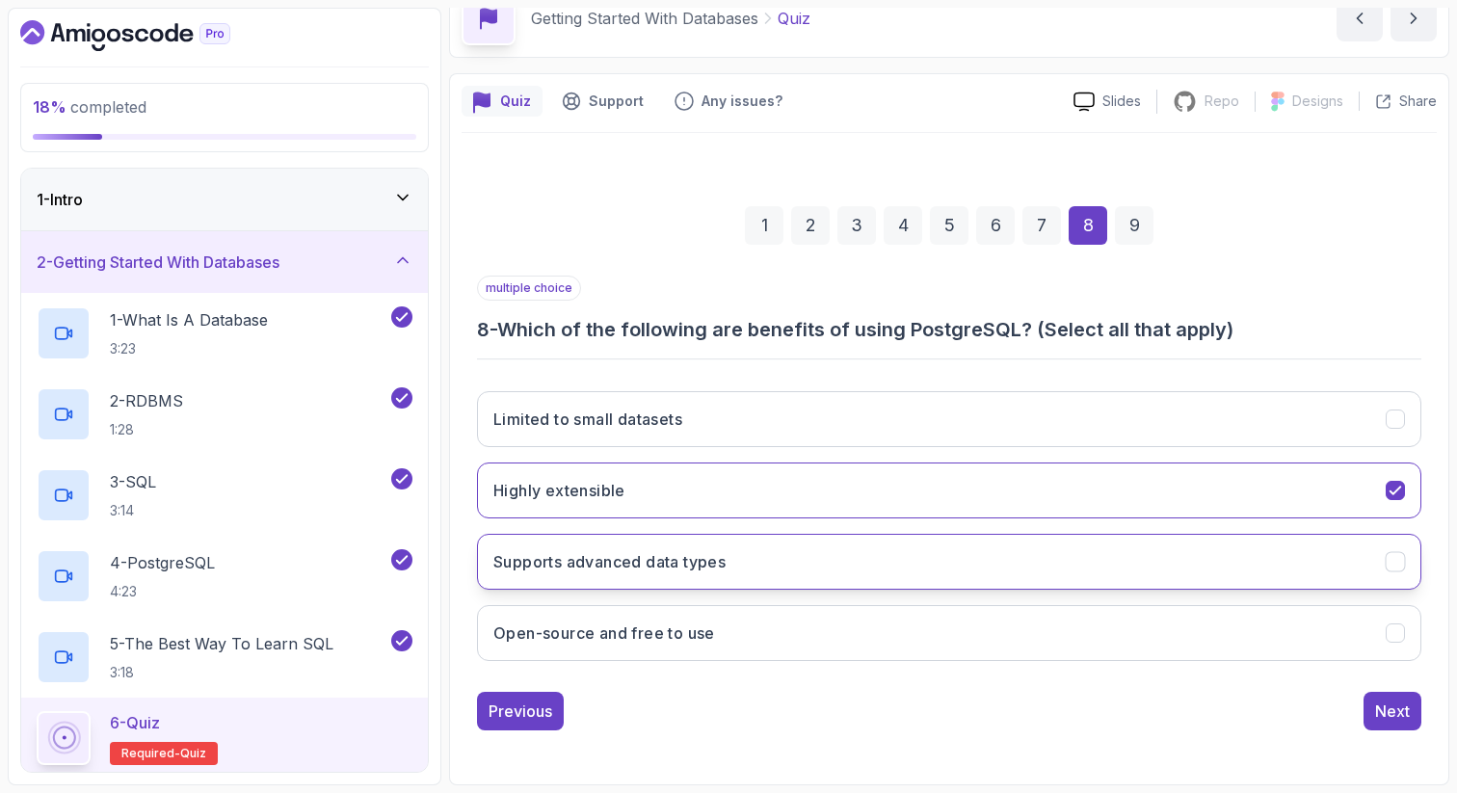
click at [734, 559] on button "Supports advanced data types" at bounding box center [949, 562] width 945 height 56
click at [726, 629] on button "Open-source and free to use" at bounding box center [949, 633] width 945 height 56
click at [1396, 709] on div "Next" at bounding box center [1393, 711] width 35 height 23
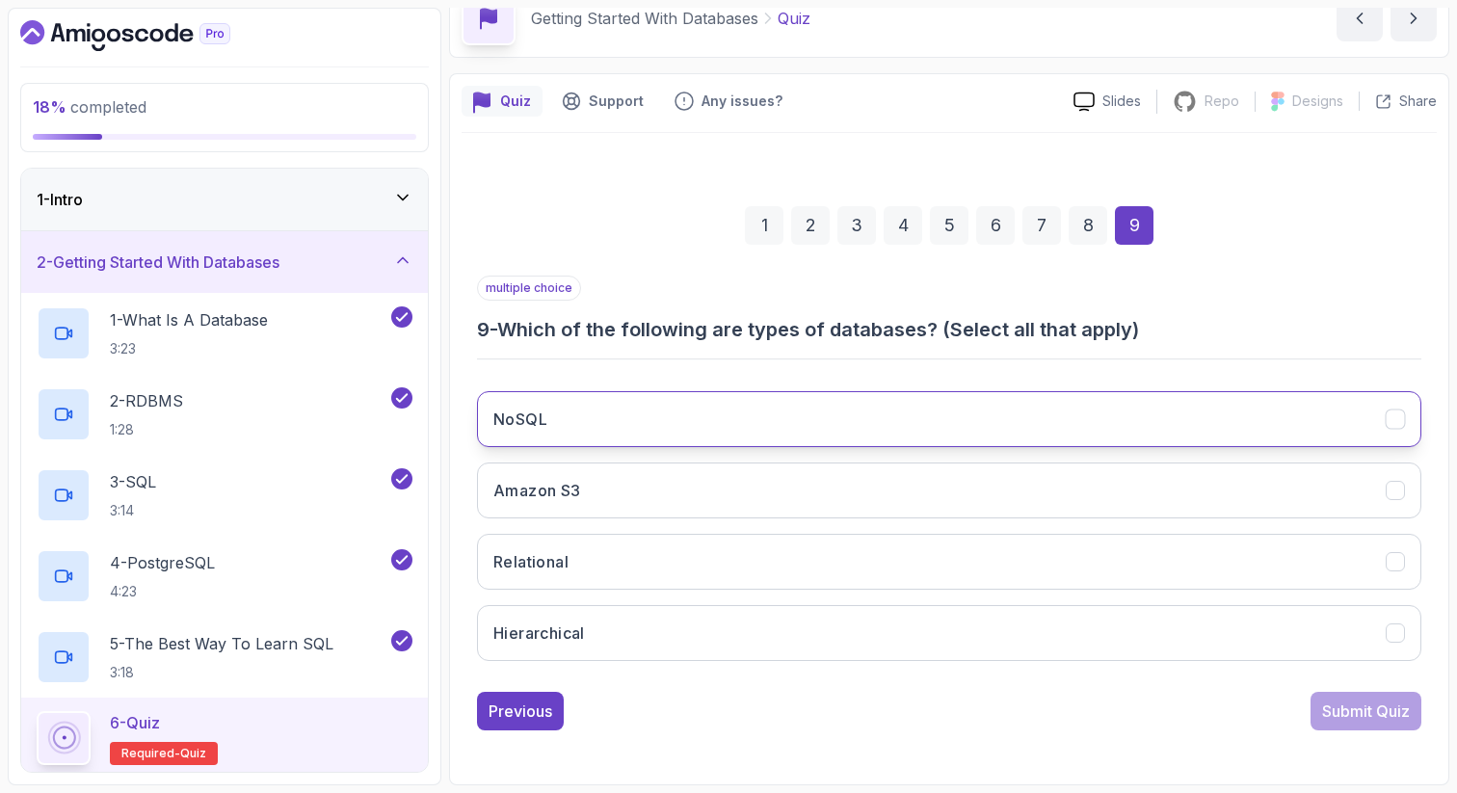
click at [615, 416] on button "NoSQL" at bounding box center [949, 419] width 945 height 56
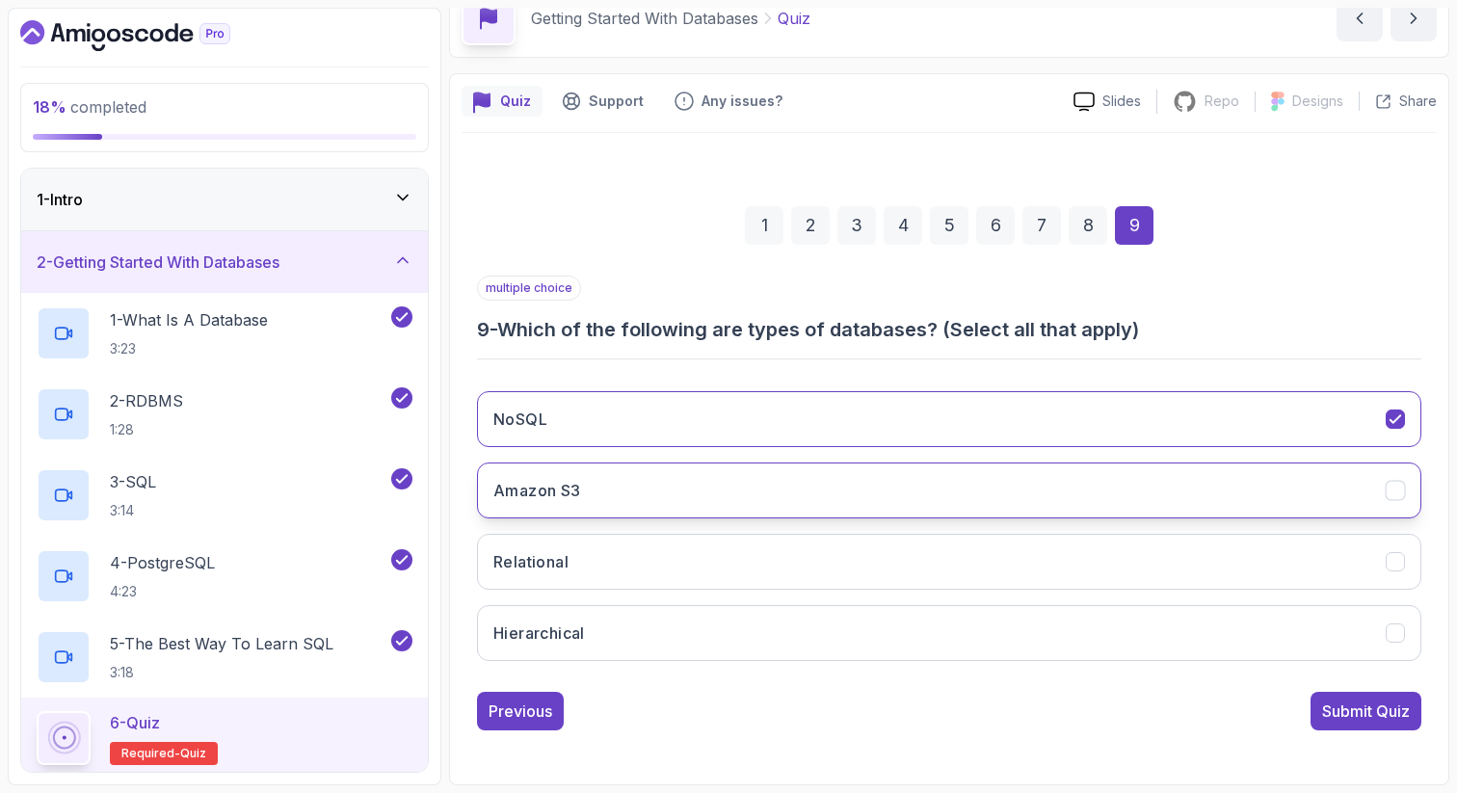
click at [593, 479] on button "Amazon S3" at bounding box center [949, 491] width 945 height 56
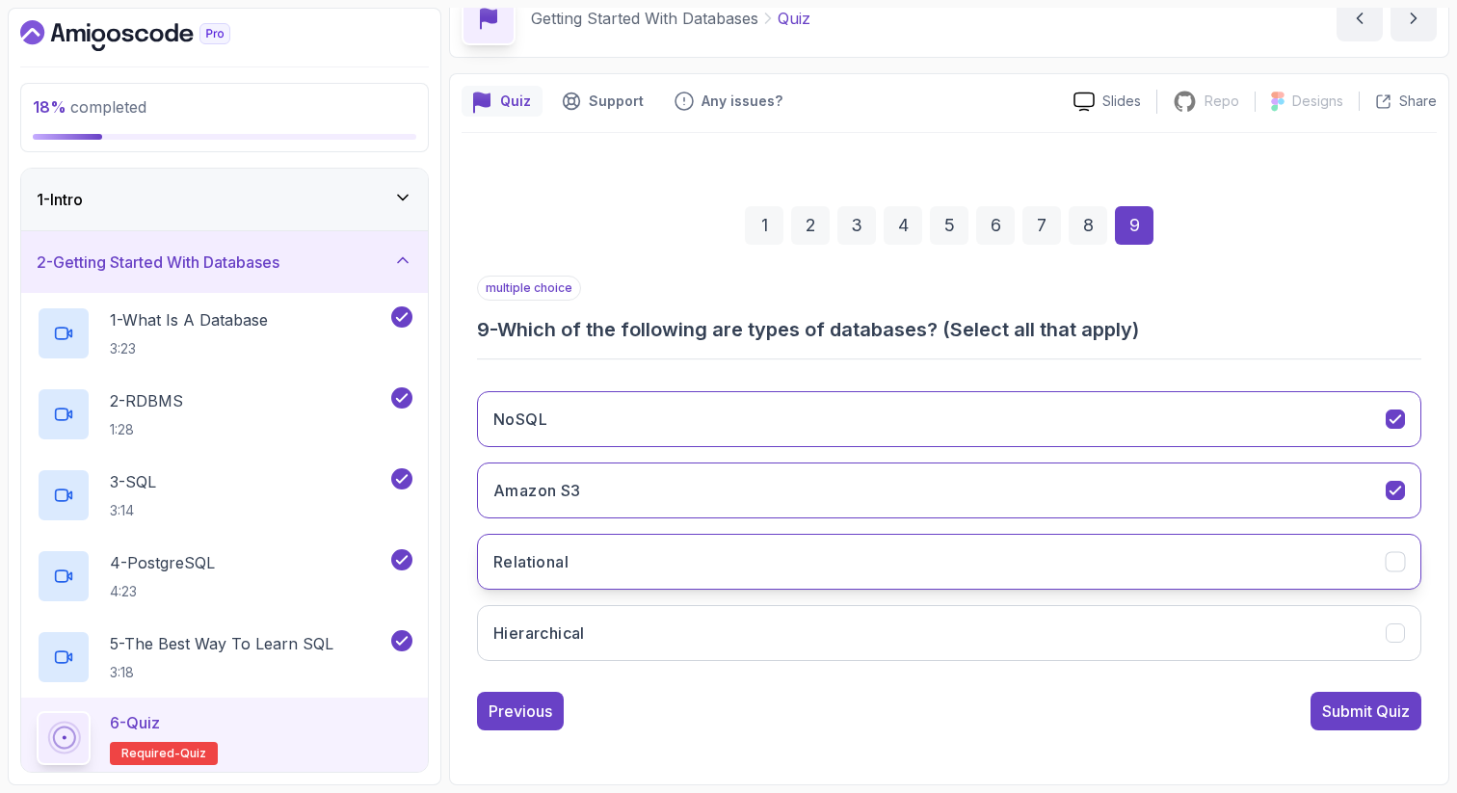
click at [576, 562] on button "Relational" at bounding box center [949, 562] width 945 height 56
click at [583, 612] on button "Hierarchical" at bounding box center [949, 633] width 945 height 56
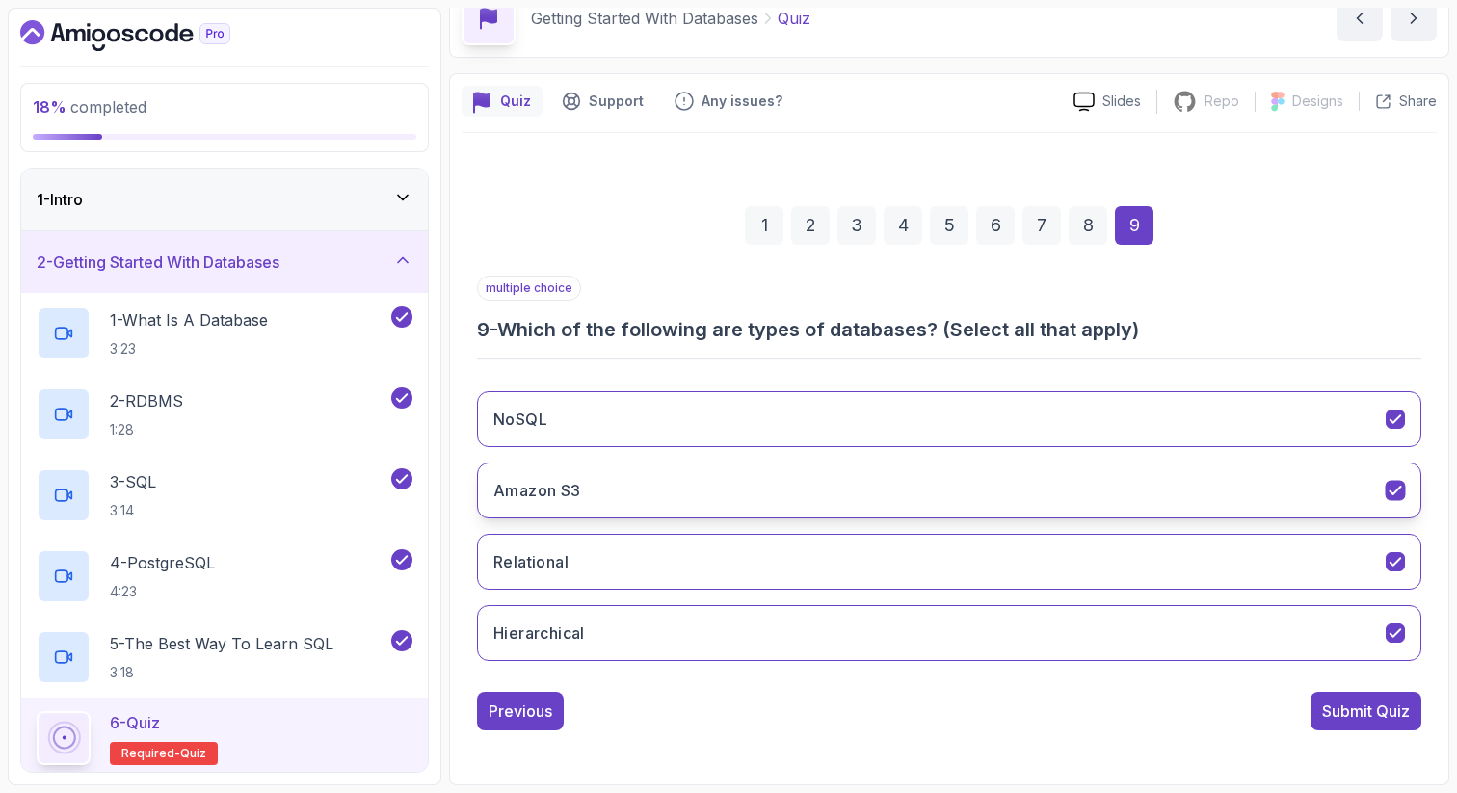
click at [593, 505] on button "Amazon S3" at bounding box center [949, 491] width 945 height 56
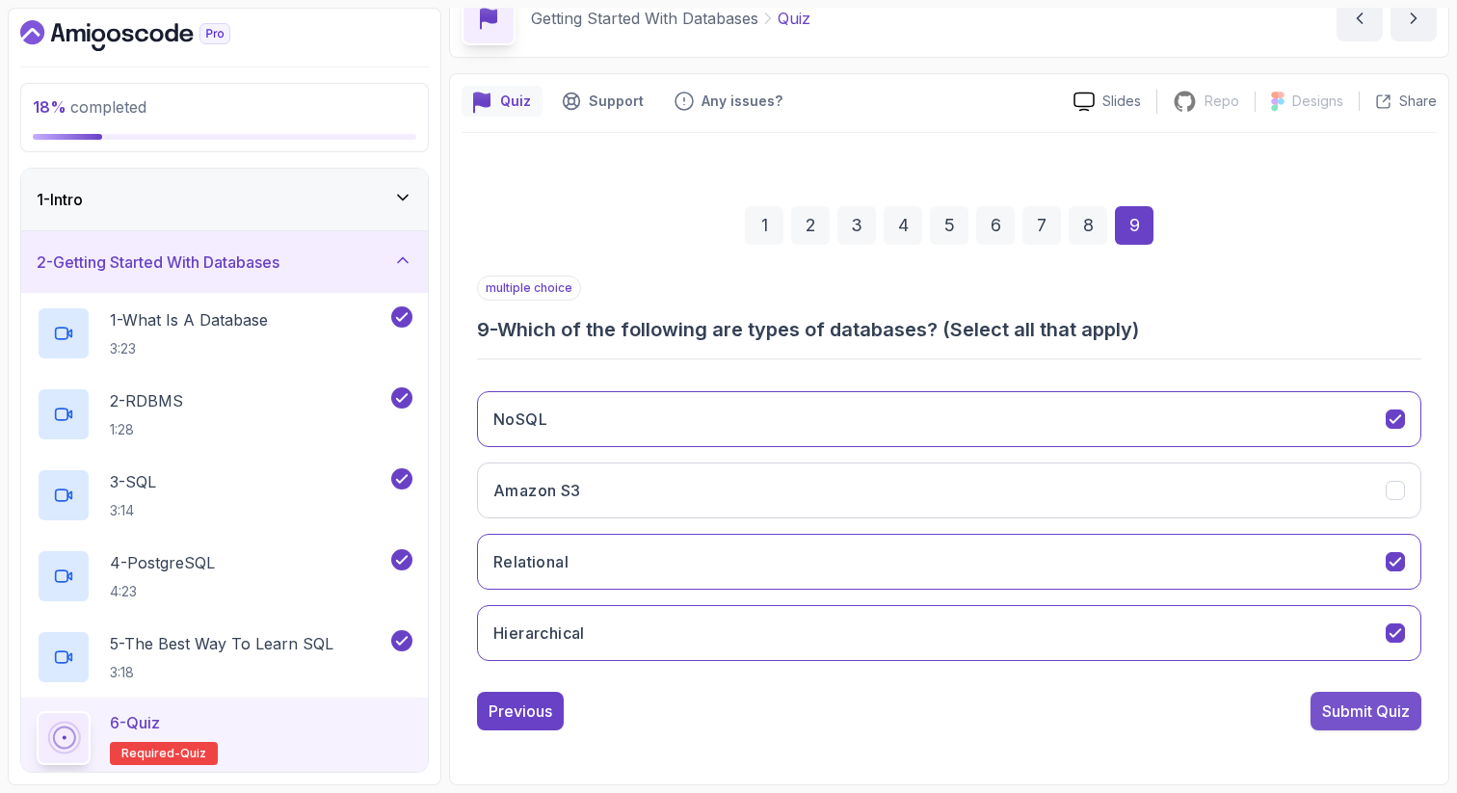
click at [1356, 709] on div "Submit Quiz" at bounding box center [1367, 711] width 88 height 23
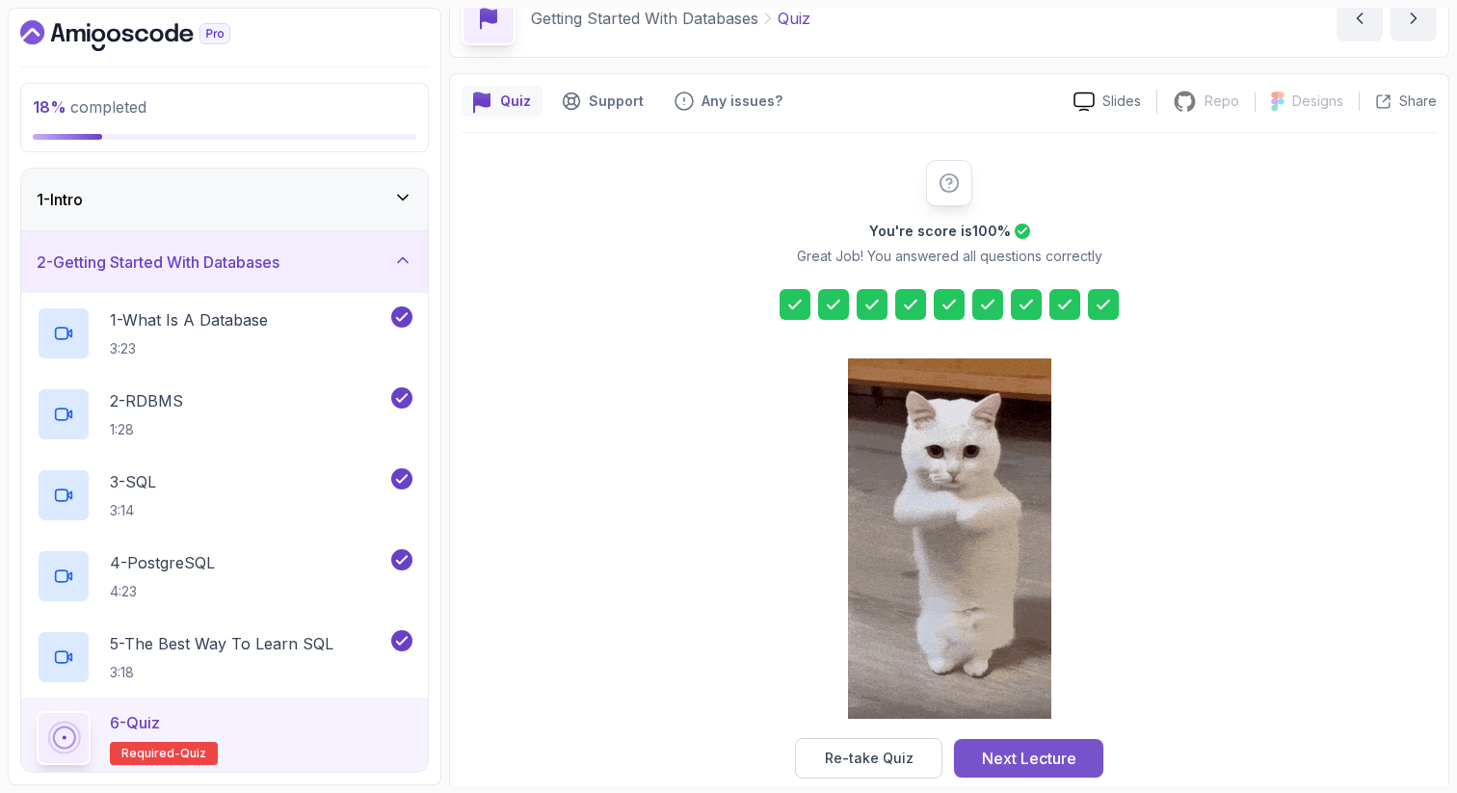
click at [1072, 759] on div "Next Lecture" at bounding box center [1029, 758] width 94 height 23
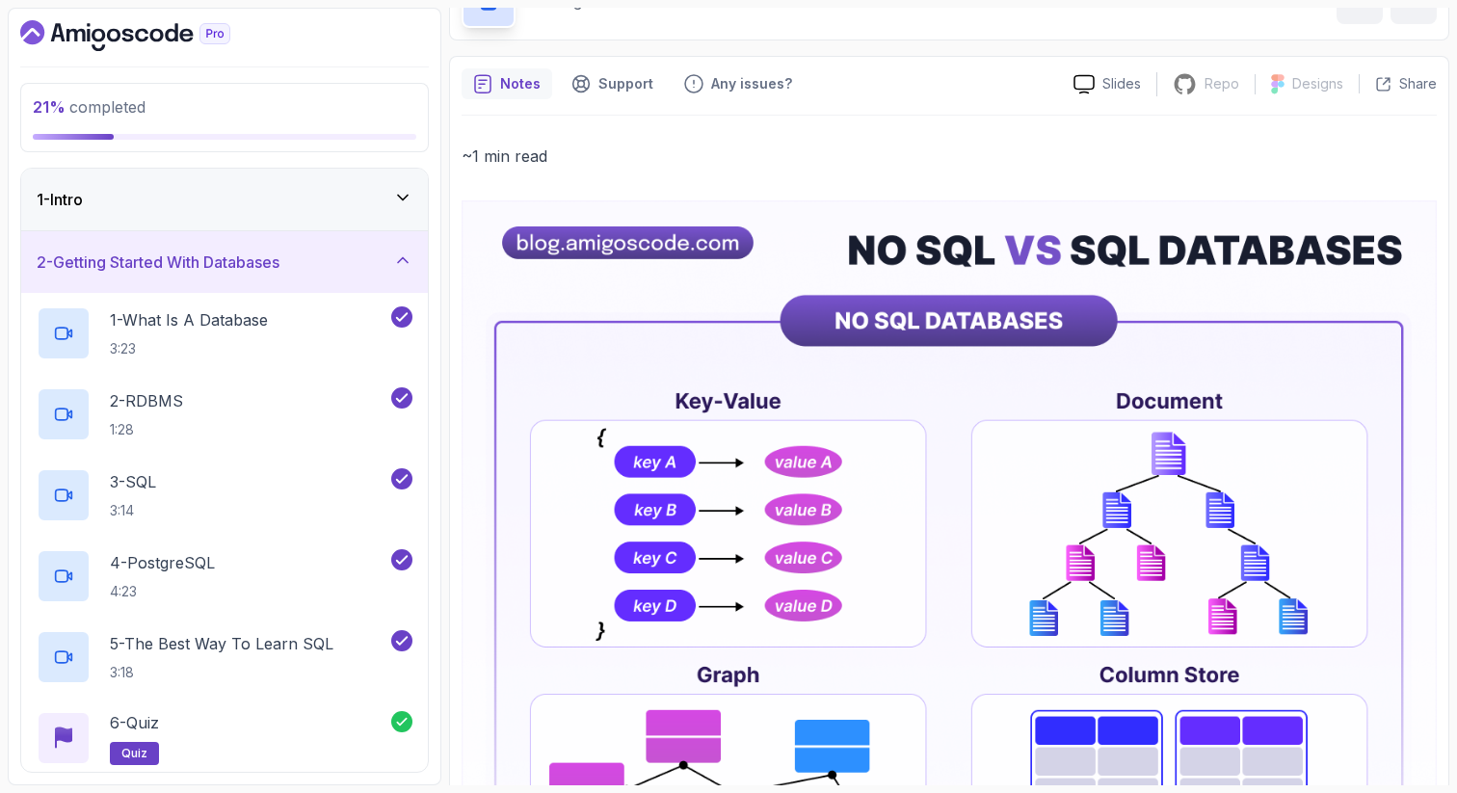
scroll to position [154, 0]
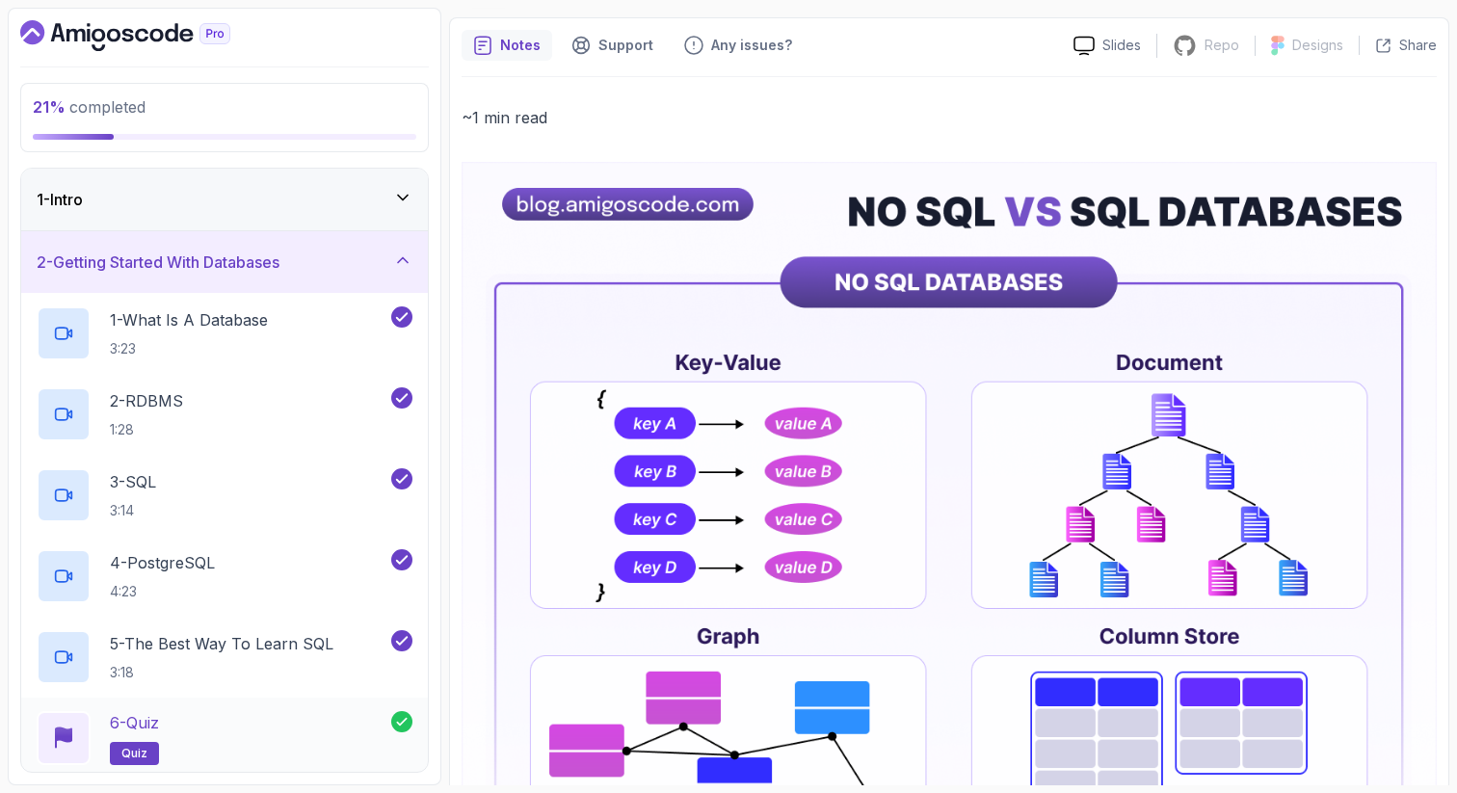
click at [259, 715] on div "6 - Quiz quiz" at bounding box center [214, 738] width 355 height 54
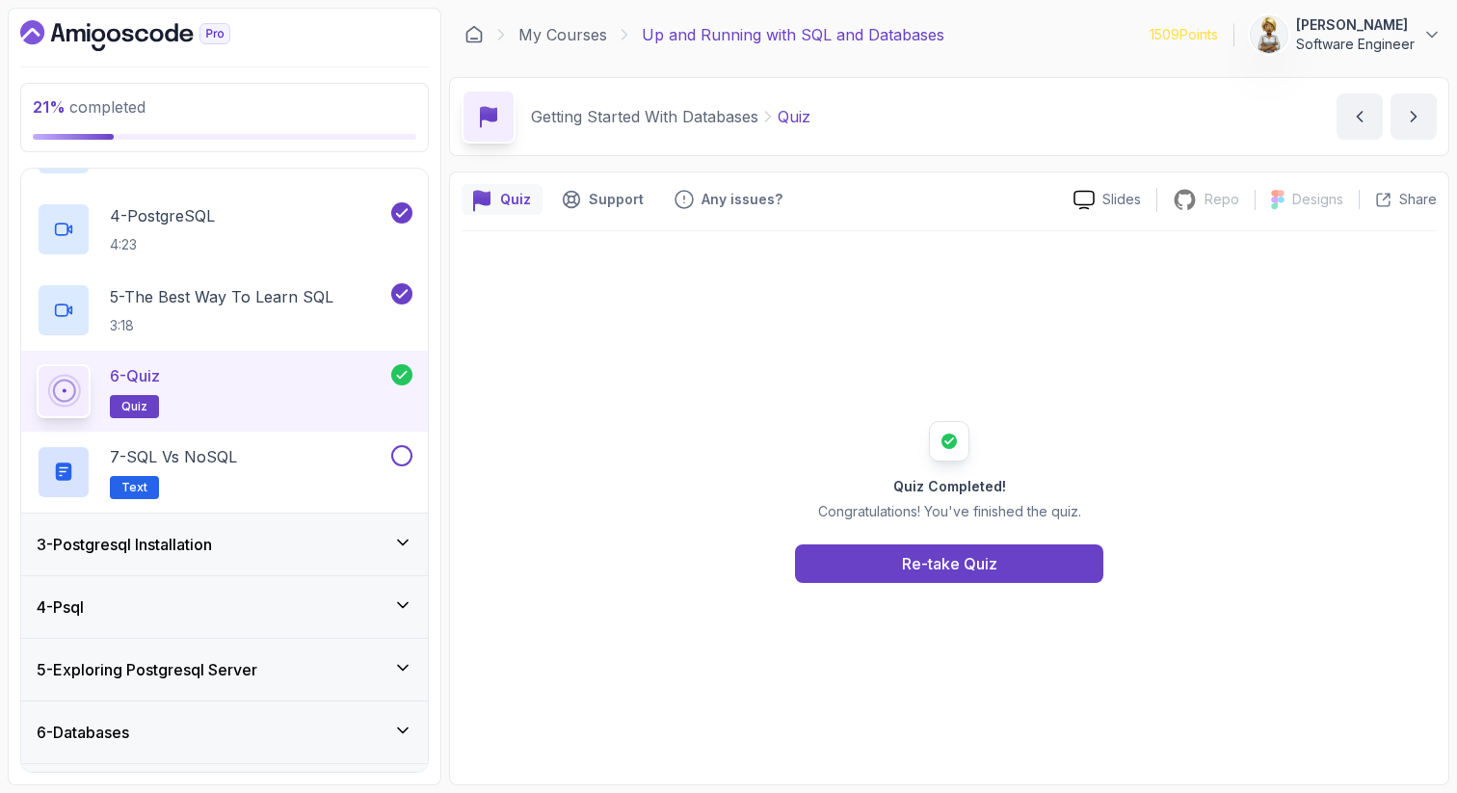
scroll to position [386, 0]
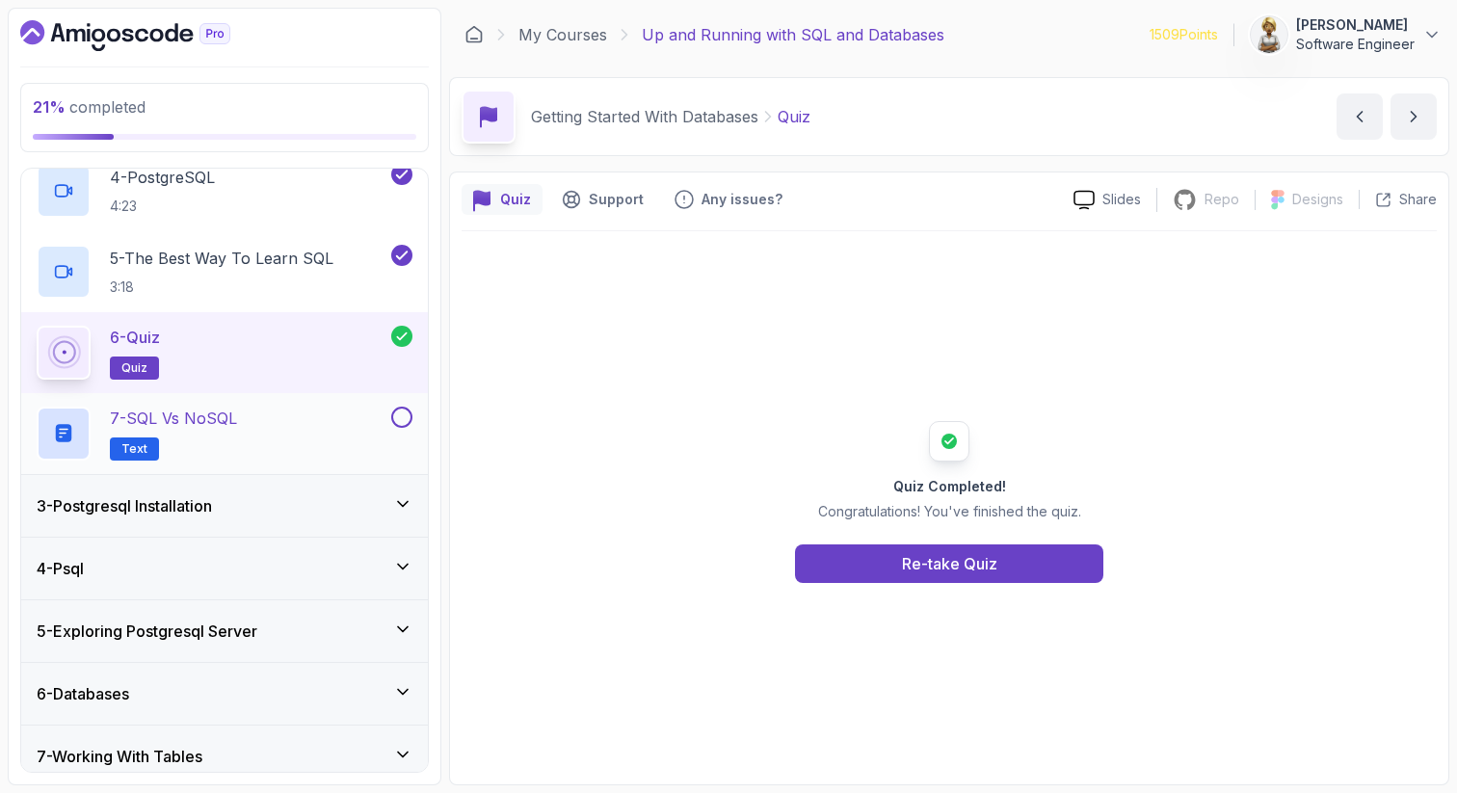
click at [296, 442] on div "7 - SQL vs NoSQL Text" at bounding box center [212, 434] width 351 height 54
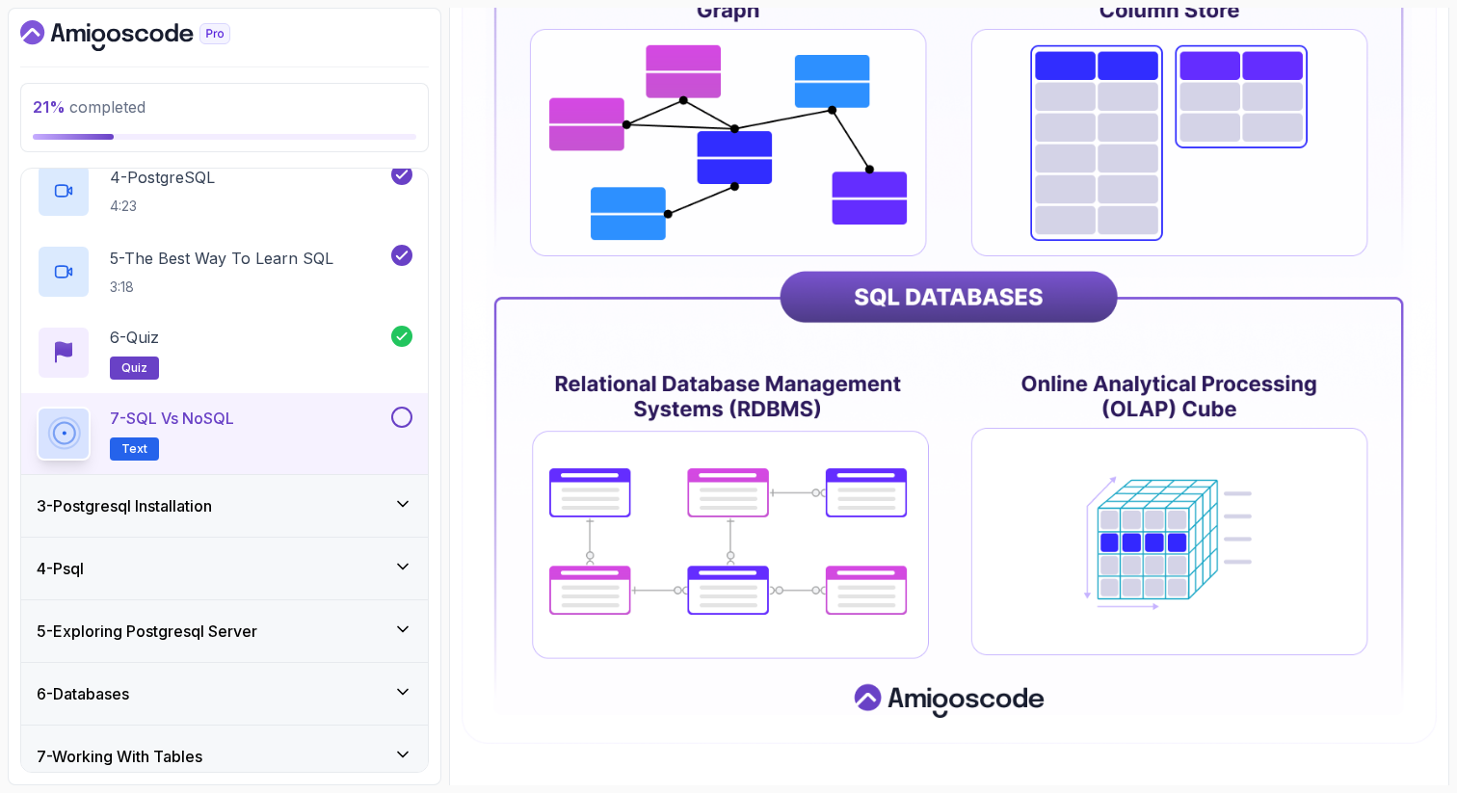
scroll to position [810, 0]
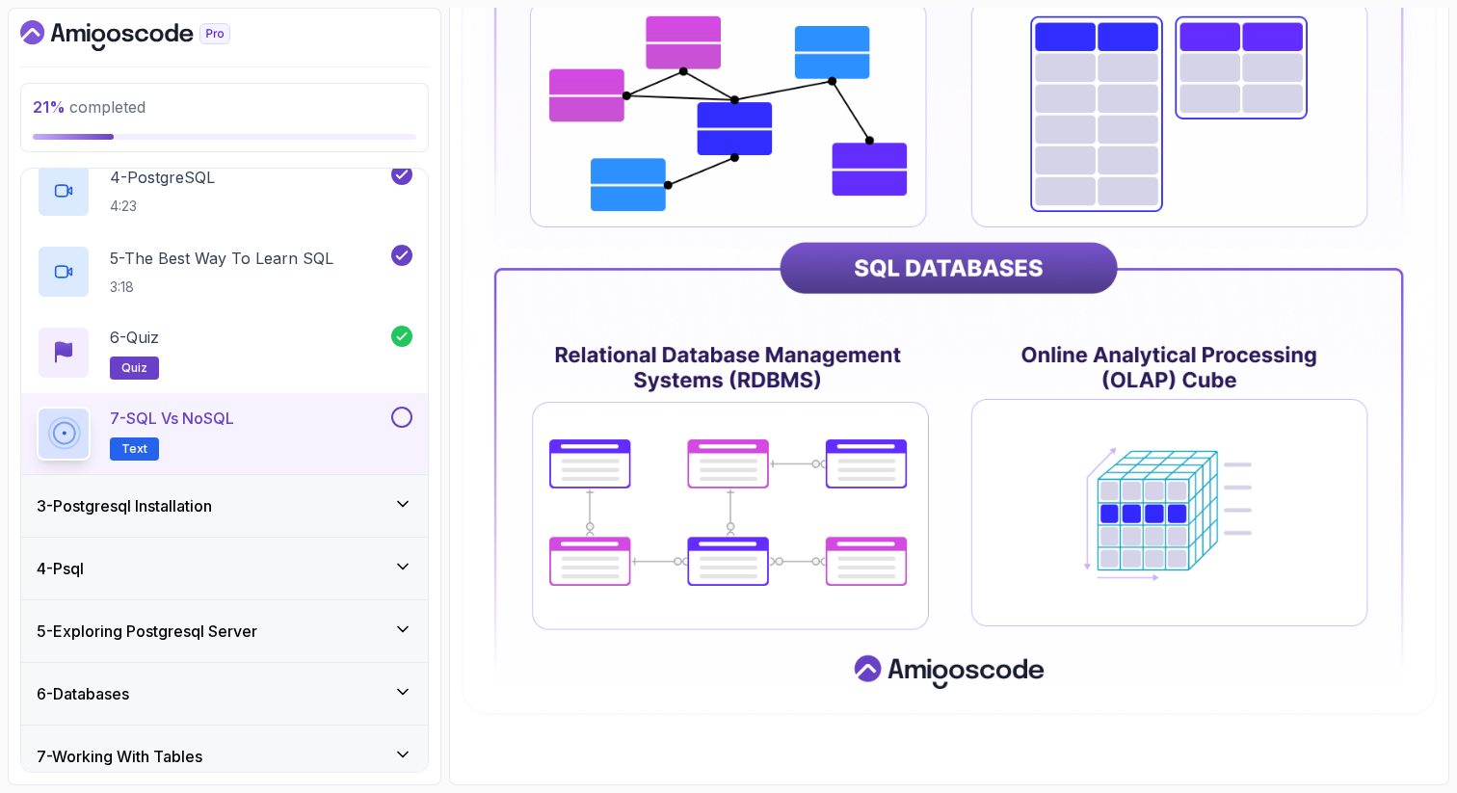
click at [406, 410] on button at bounding box center [401, 417] width 21 height 21
click at [1418, 233] on img at bounding box center [950, 110] width 976 height 1209
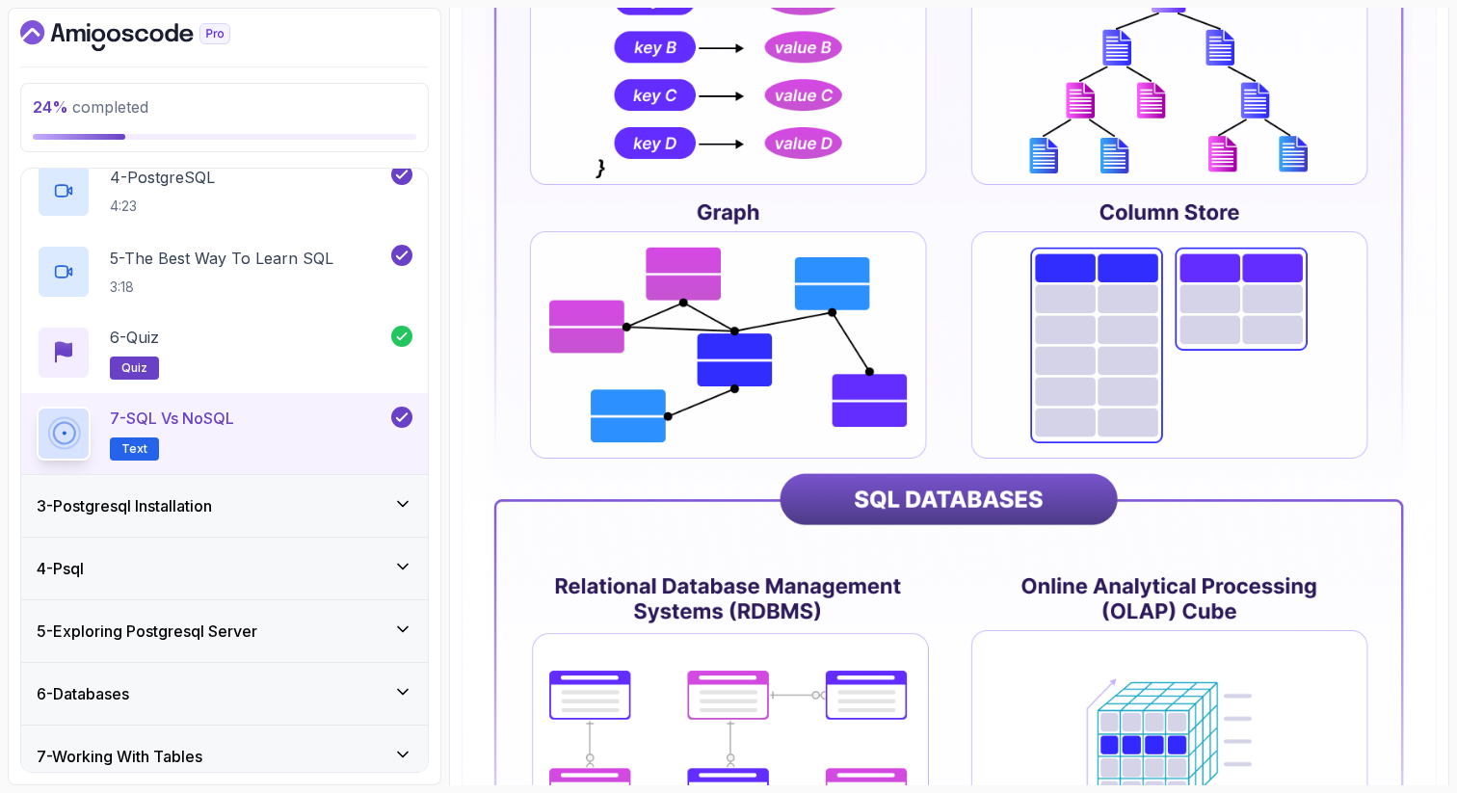
scroll to position [617, 0]
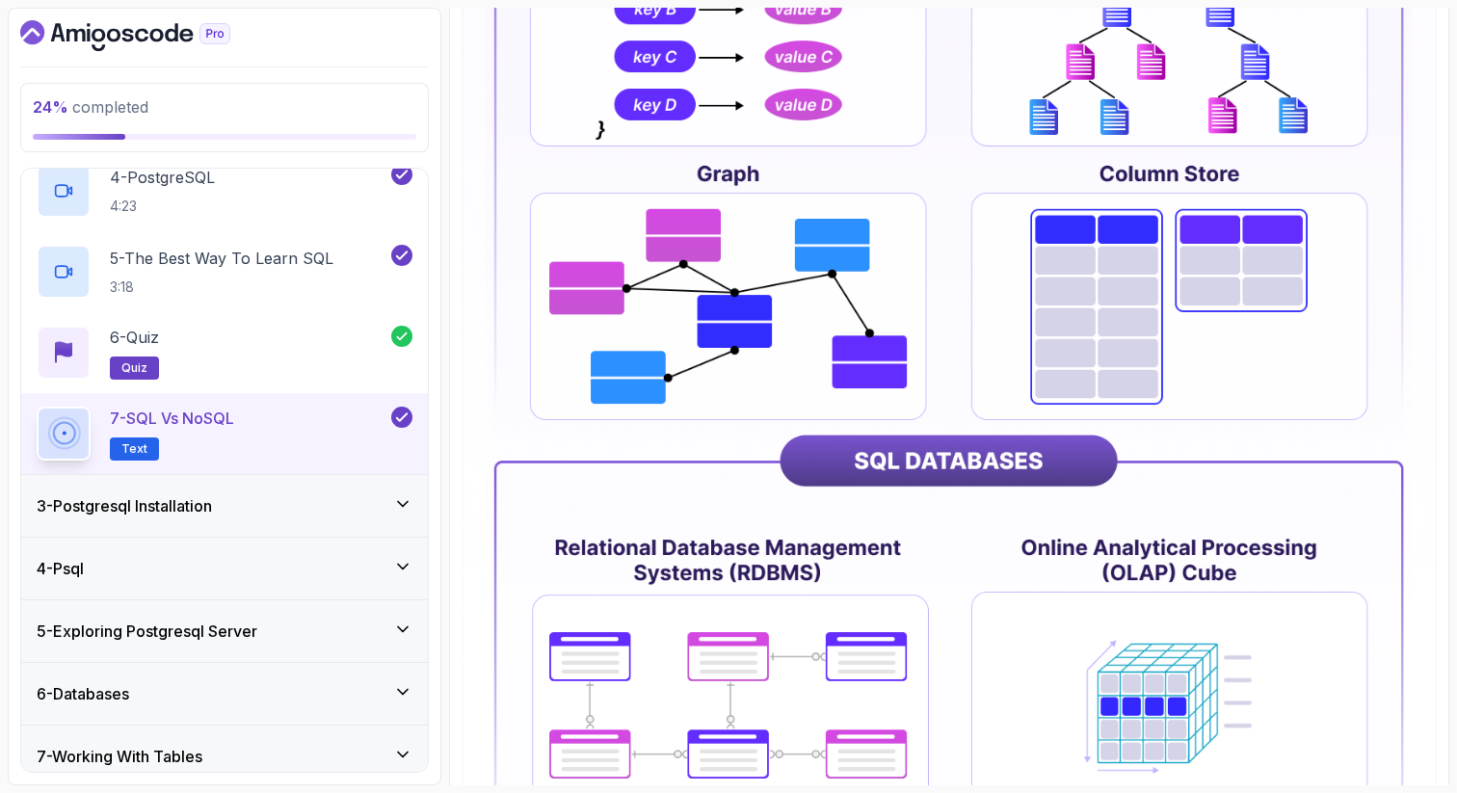
click at [398, 501] on icon at bounding box center [403, 503] width 10 height 5
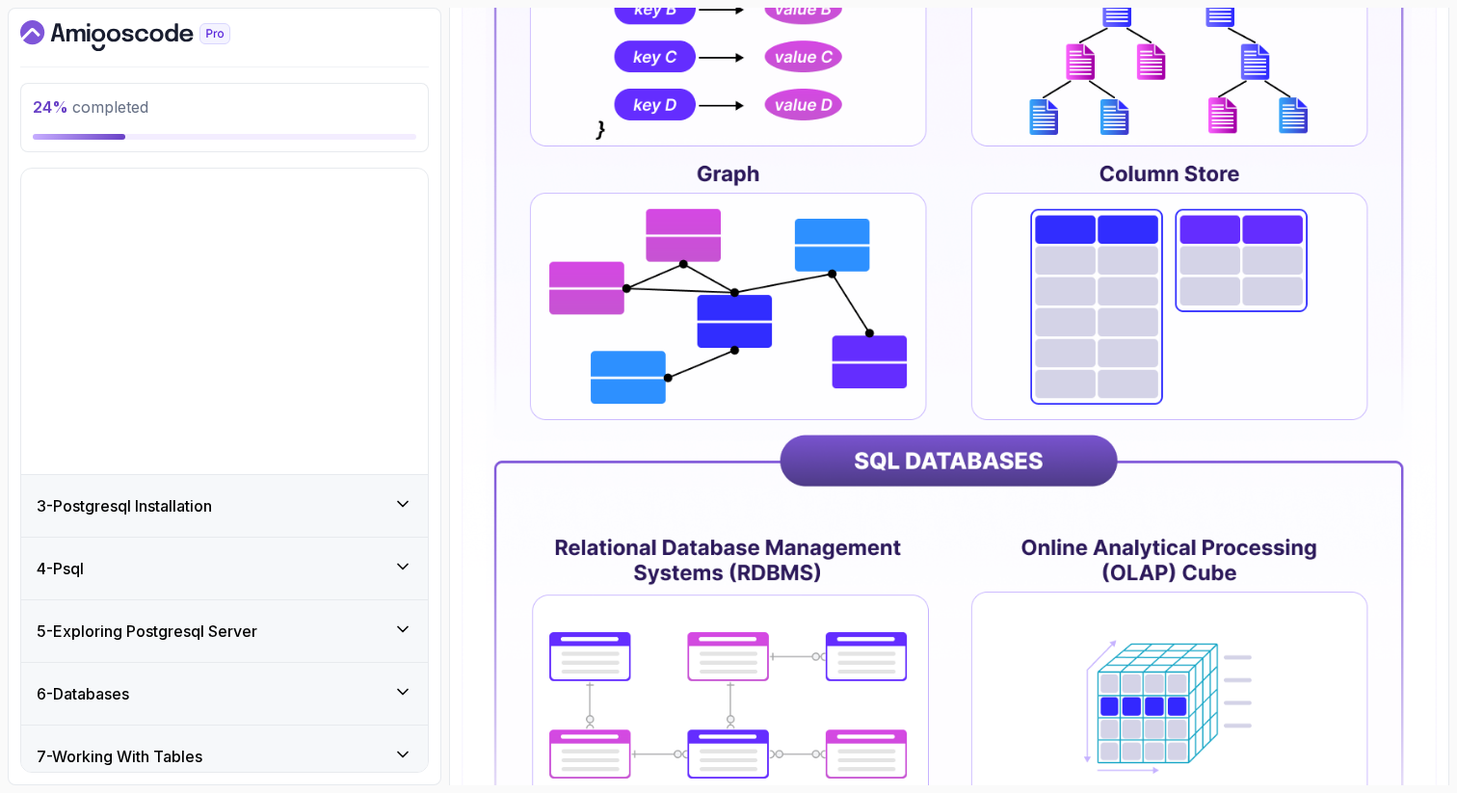
scroll to position [0, 0]
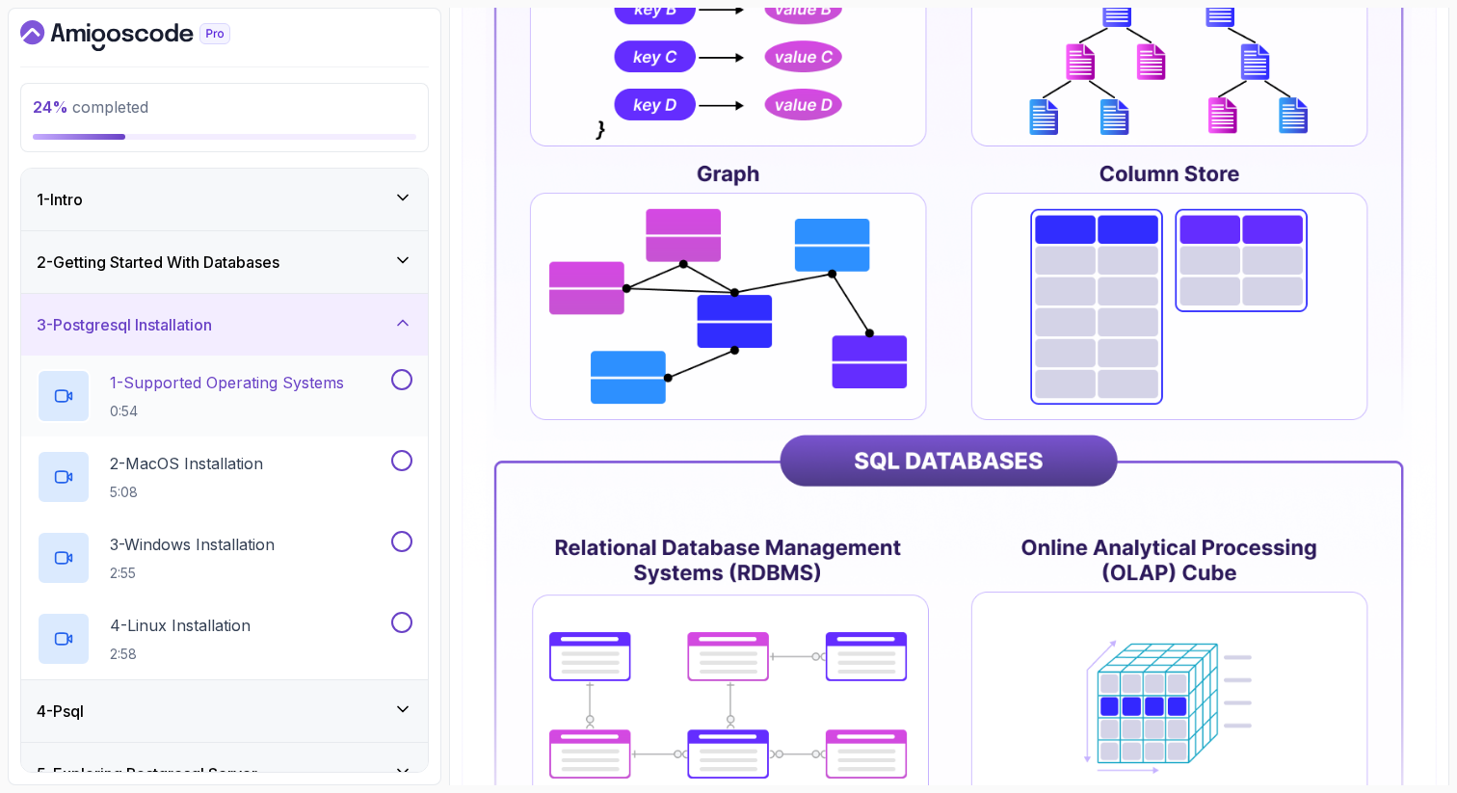
click at [280, 374] on p "1 - Supported Operating Systems" at bounding box center [227, 382] width 234 height 23
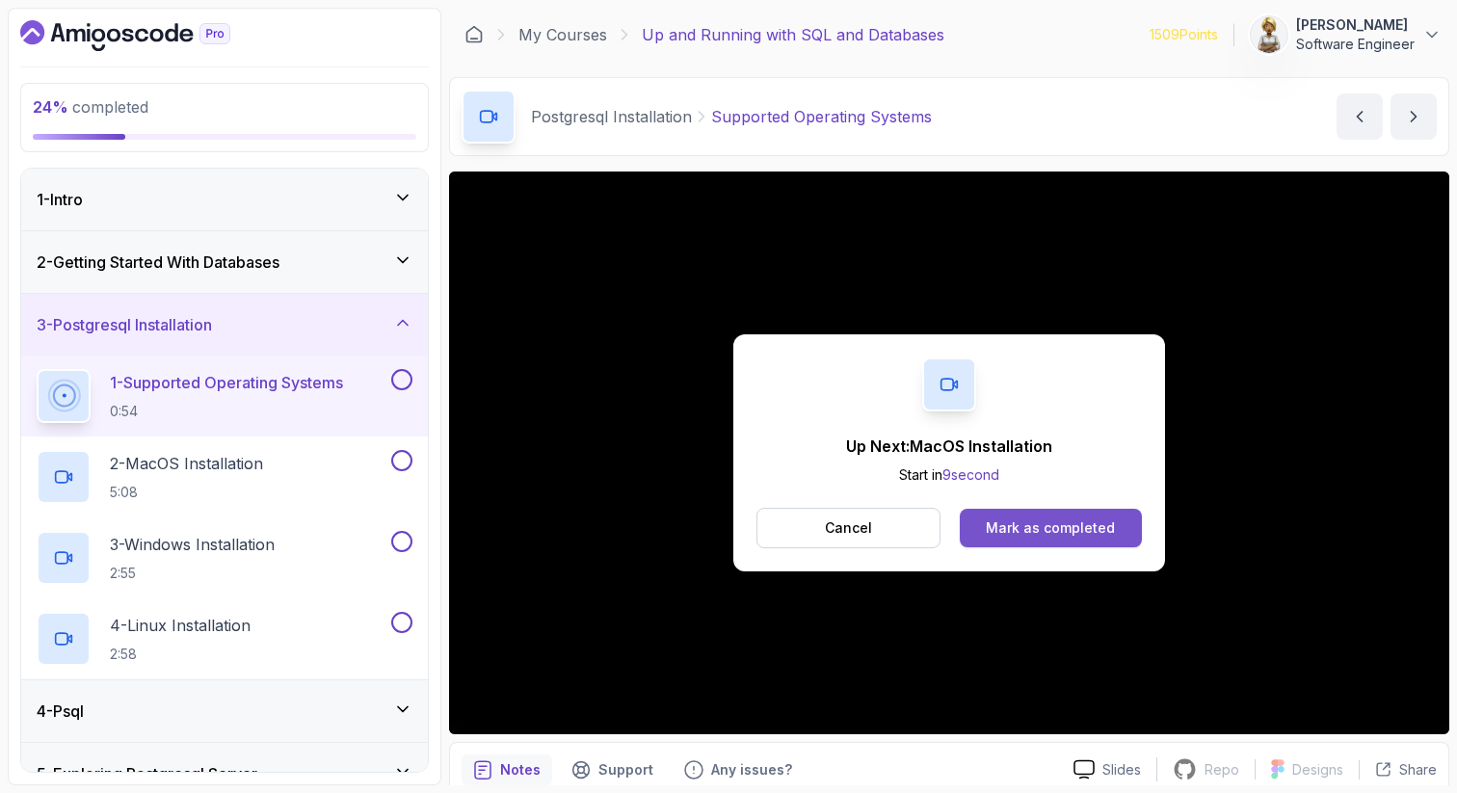
click at [1032, 531] on div "Mark as completed" at bounding box center [1050, 528] width 129 height 19
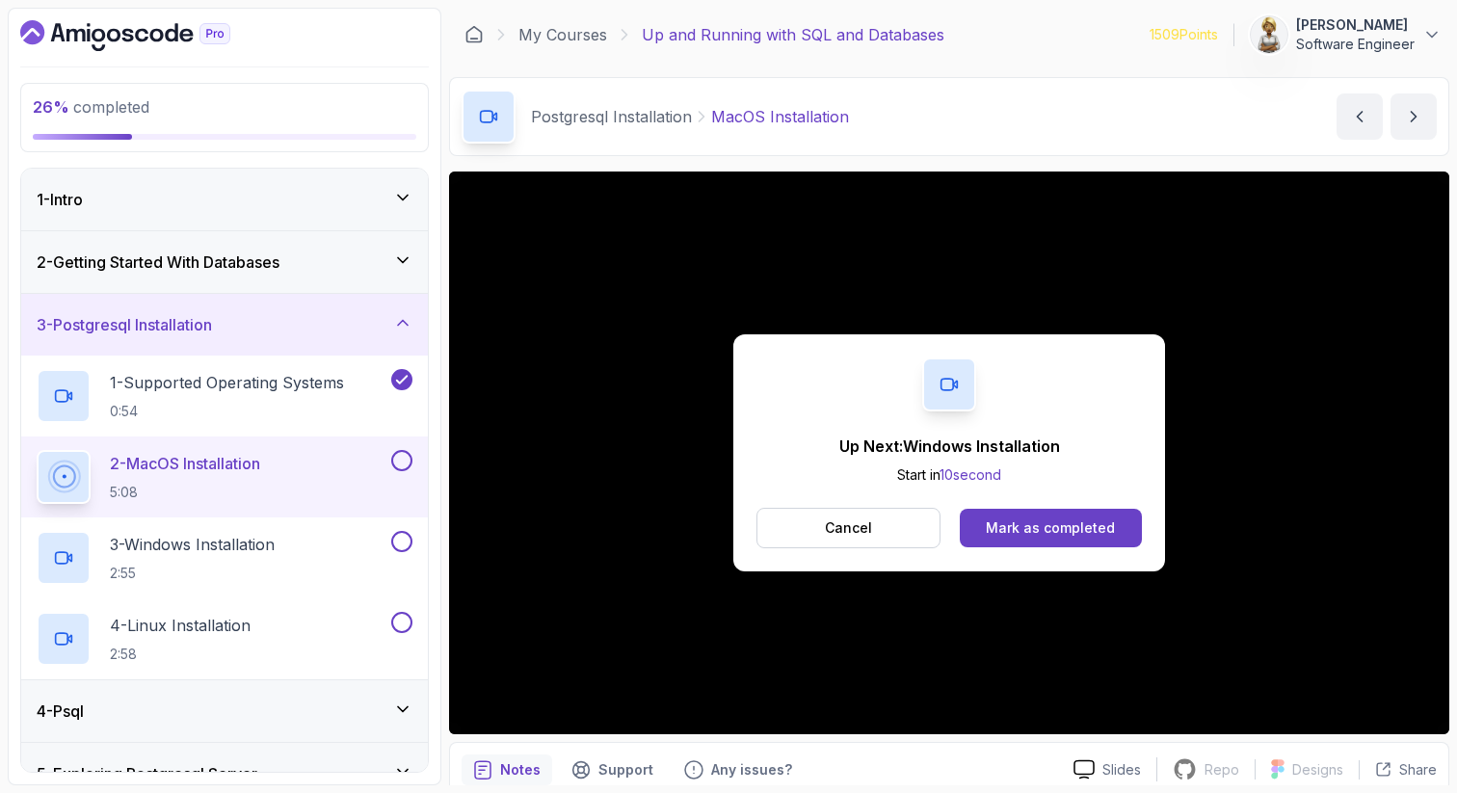
click at [403, 460] on button at bounding box center [401, 460] width 21 height 21
click at [1005, 528] on div "Mark as completed" at bounding box center [1050, 528] width 129 height 19
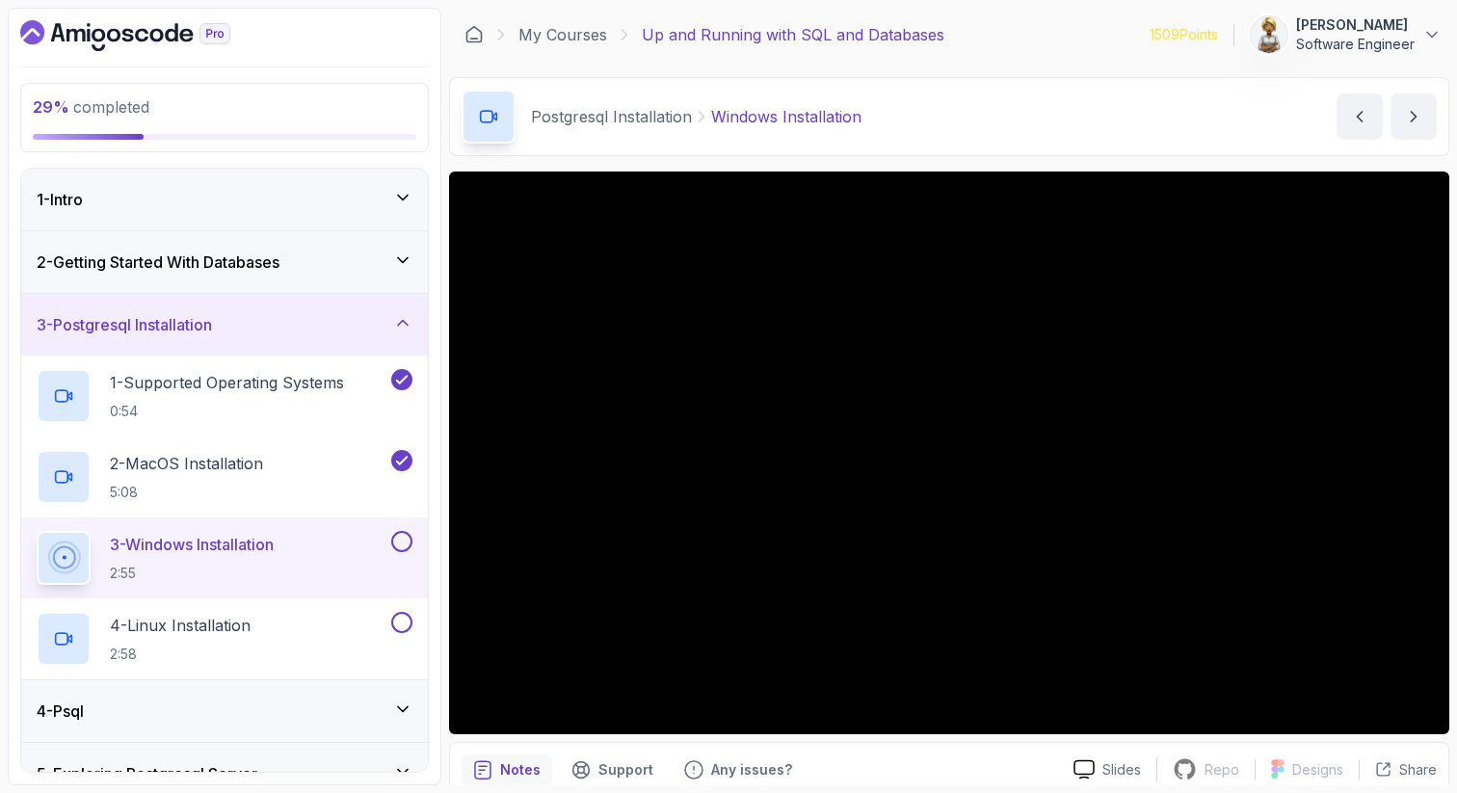
click at [399, 543] on button at bounding box center [401, 541] width 21 height 21
click at [406, 616] on button at bounding box center [401, 622] width 21 height 21
click at [406, 318] on icon at bounding box center [402, 322] width 19 height 19
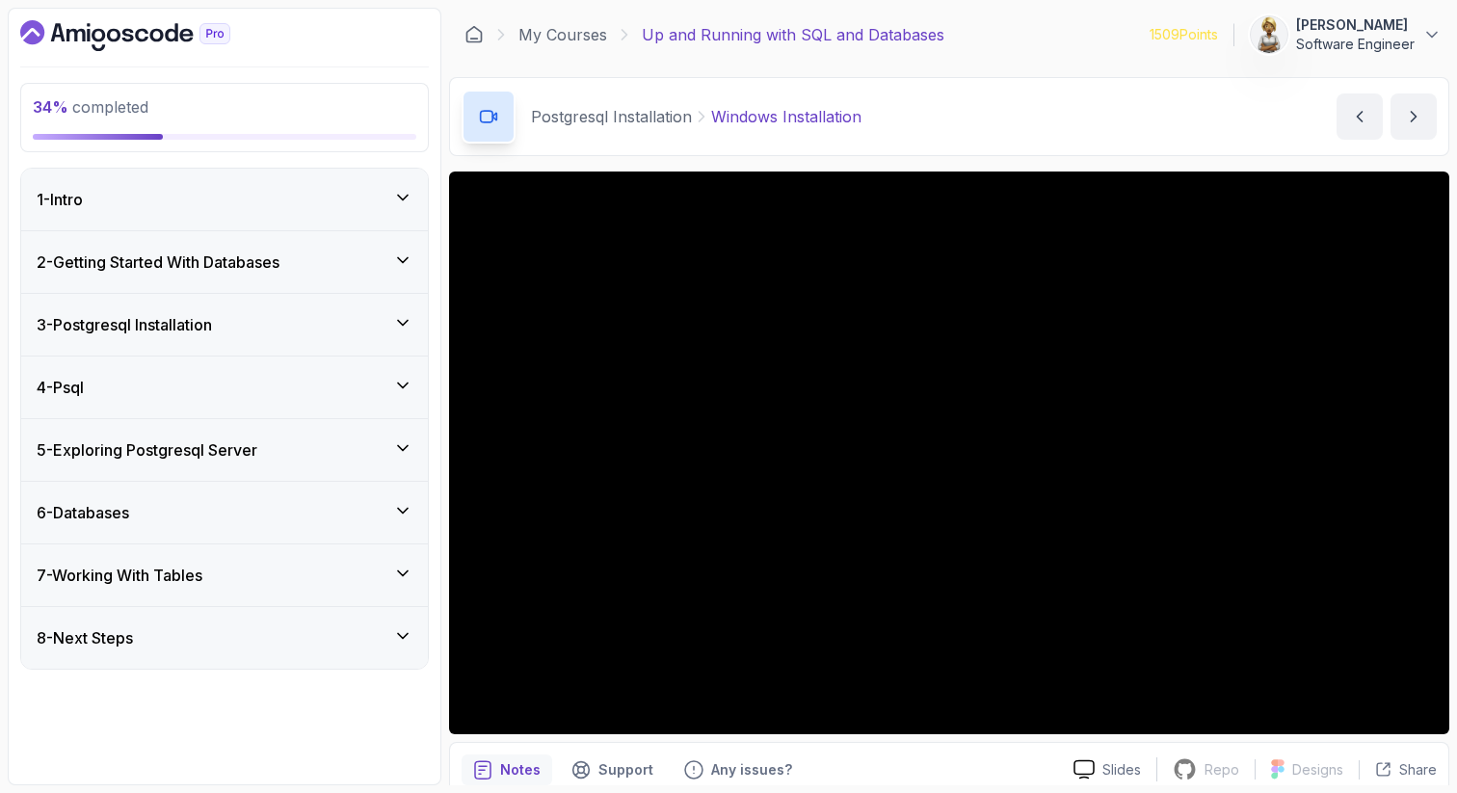
click at [400, 384] on icon at bounding box center [402, 385] width 19 height 19
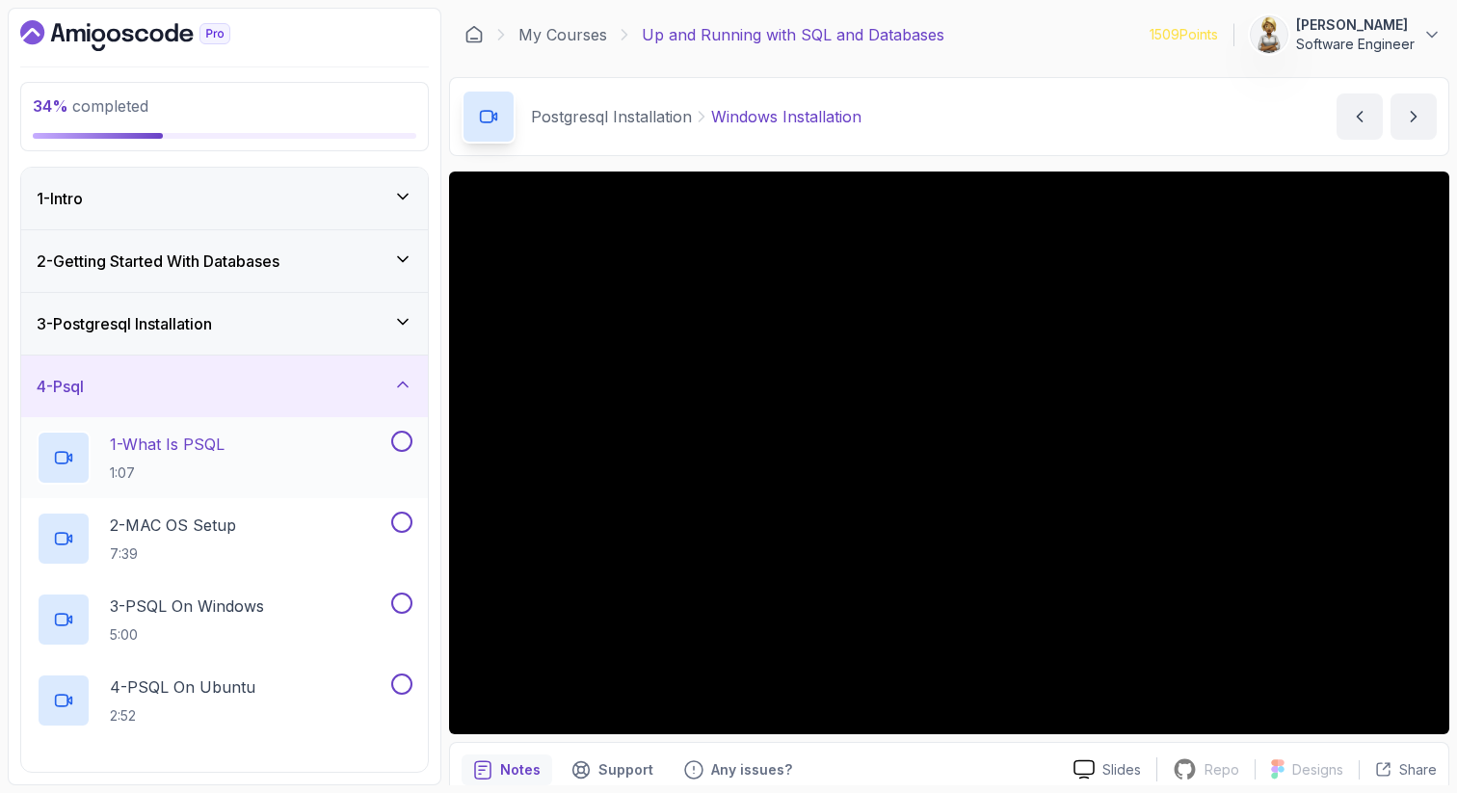
click at [331, 443] on div "1 - What Is PSQL 1:07" at bounding box center [212, 458] width 351 height 54
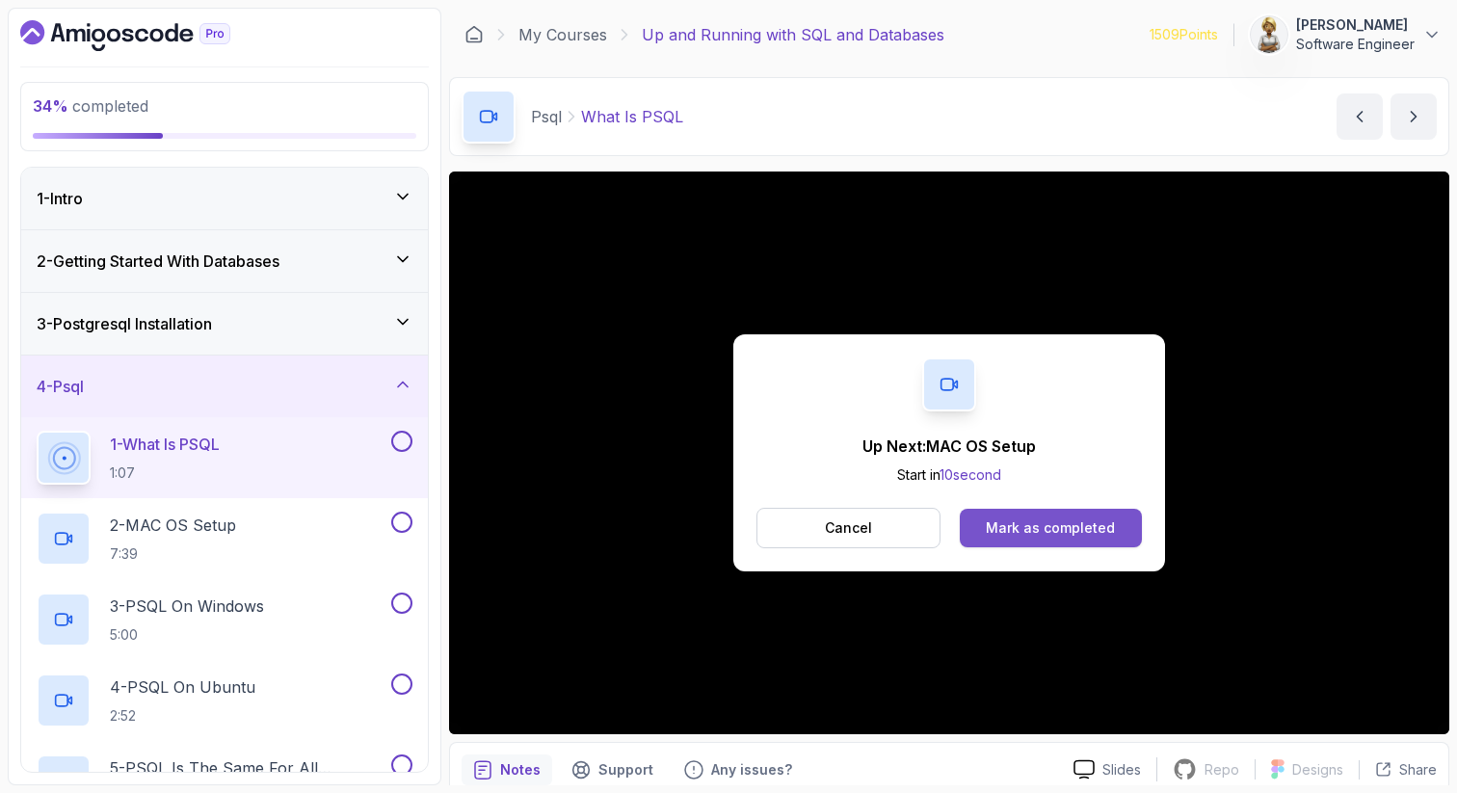
click at [1107, 520] on div "Mark as completed" at bounding box center [1050, 528] width 129 height 19
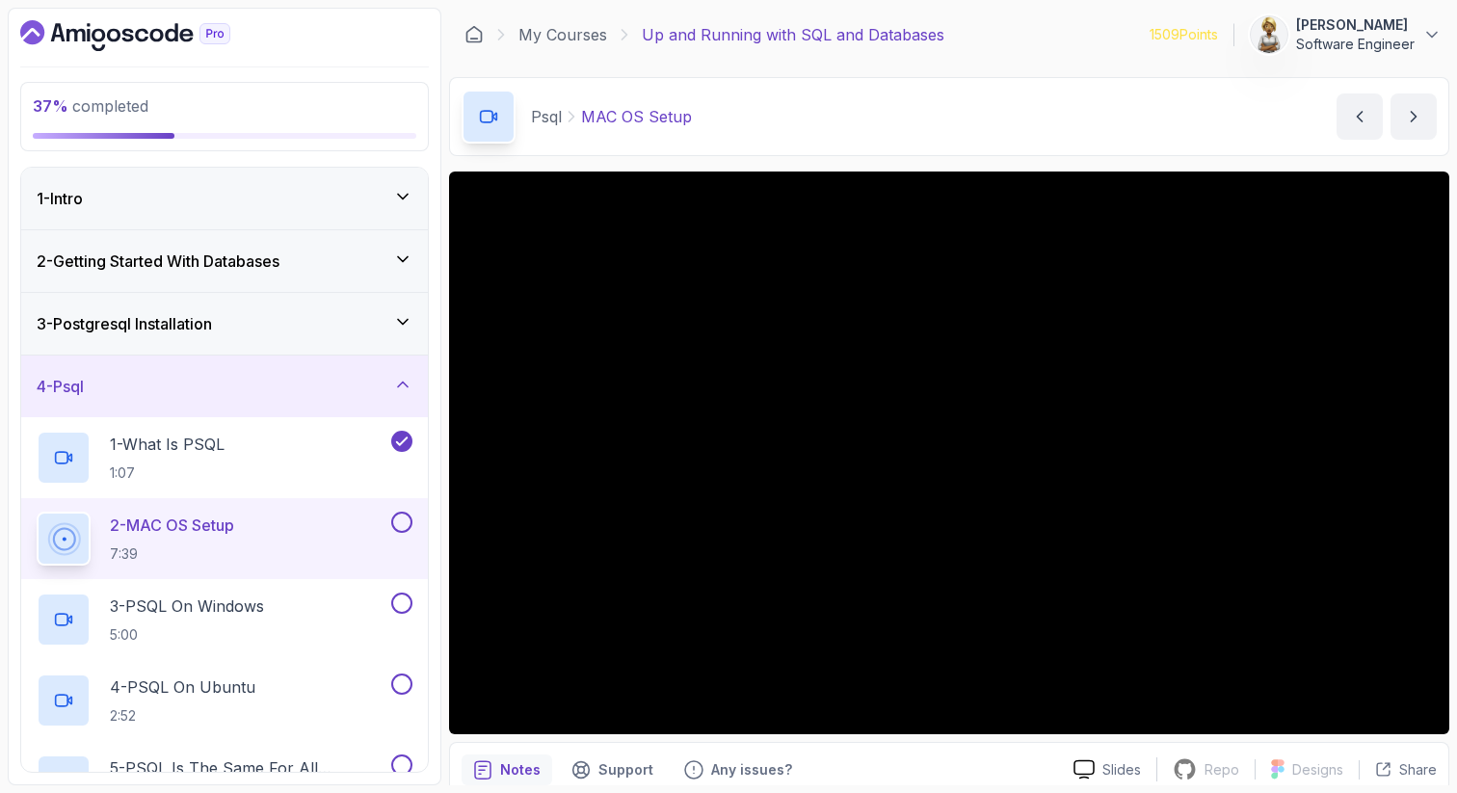
click at [234, 523] on p "2 - MAC OS Setup" at bounding box center [172, 525] width 124 height 23
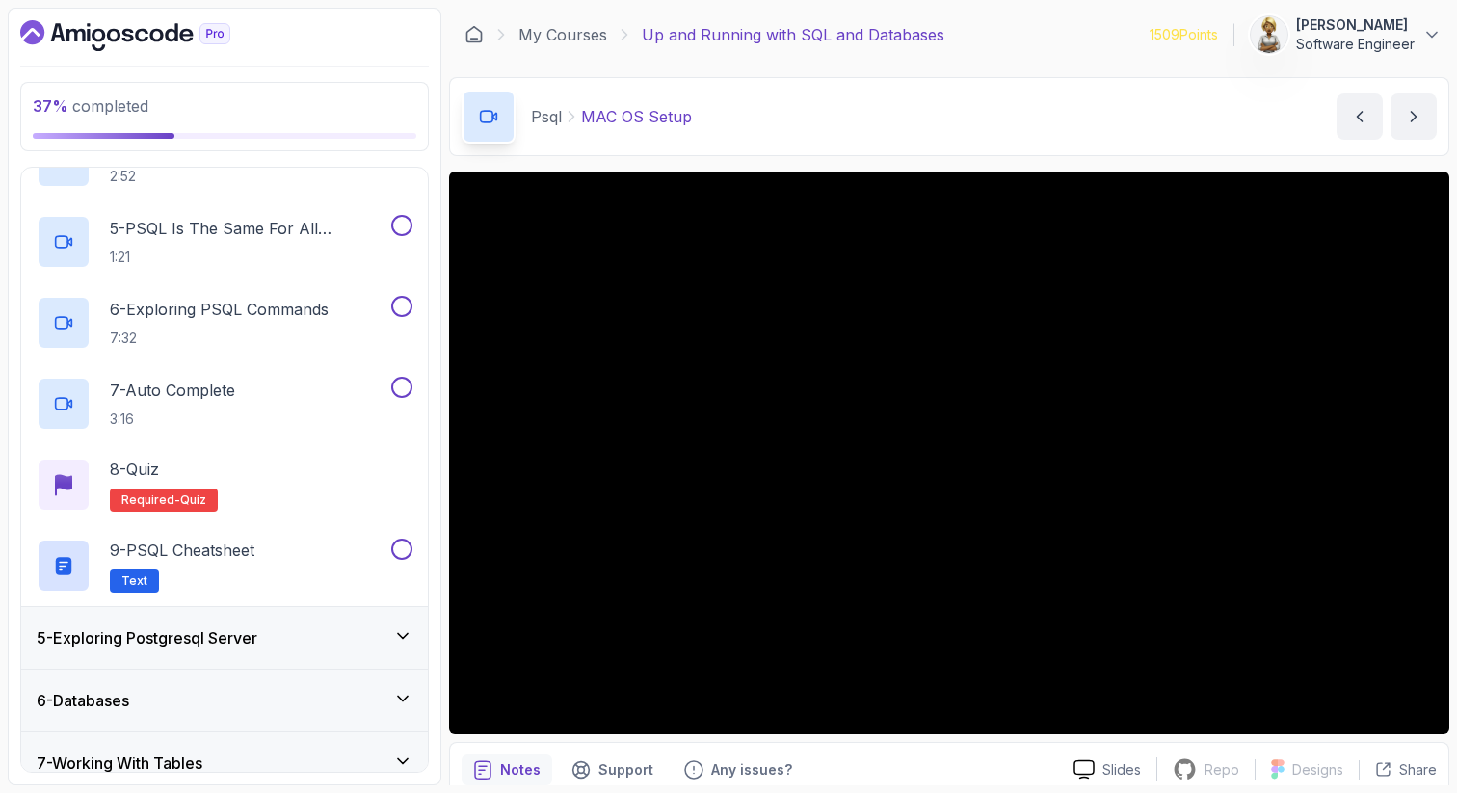
scroll to position [578, 0]
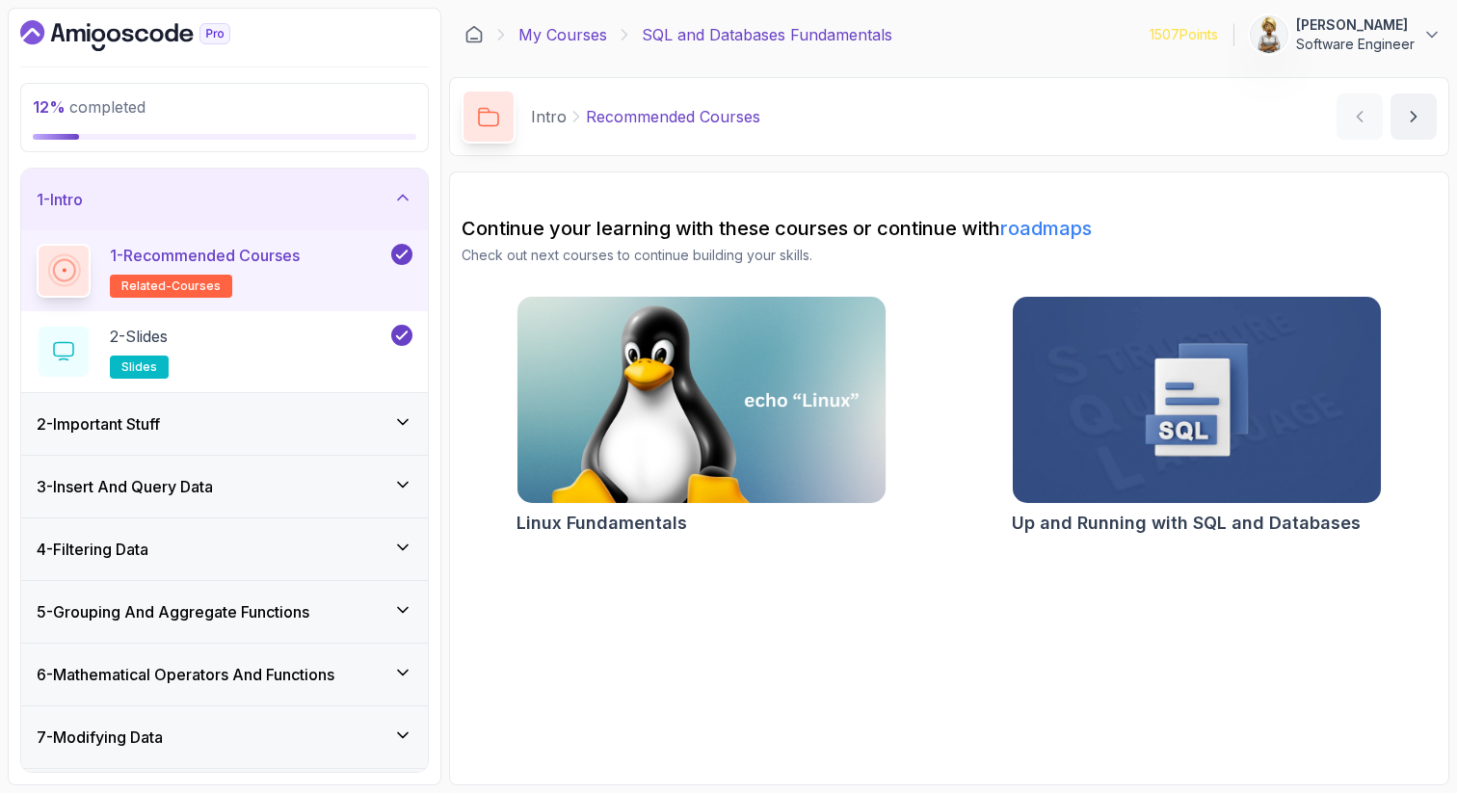
click at [568, 40] on link "My Courses" at bounding box center [563, 34] width 89 height 23
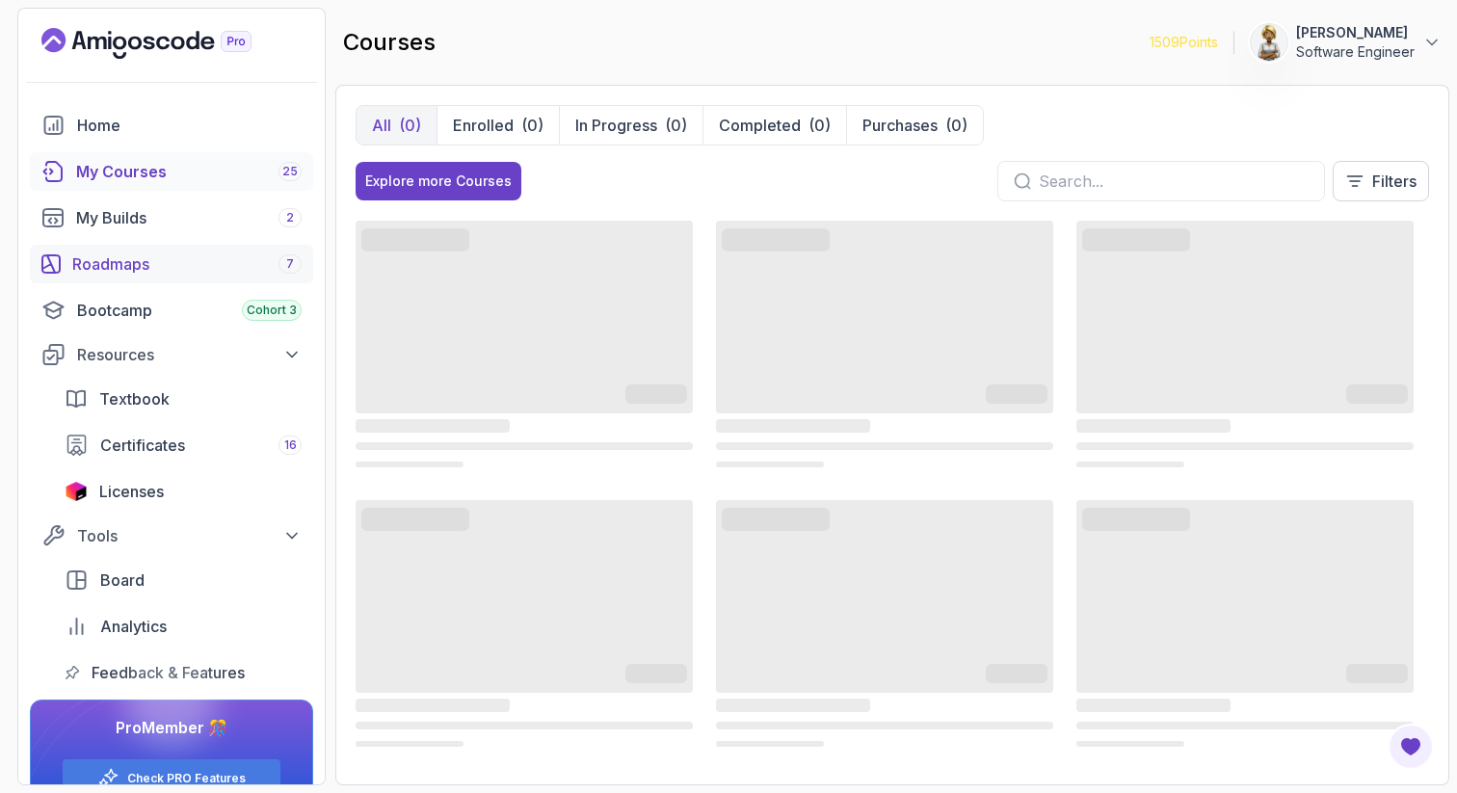
click at [144, 267] on div "Roadmaps 7" at bounding box center [186, 264] width 229 height 23
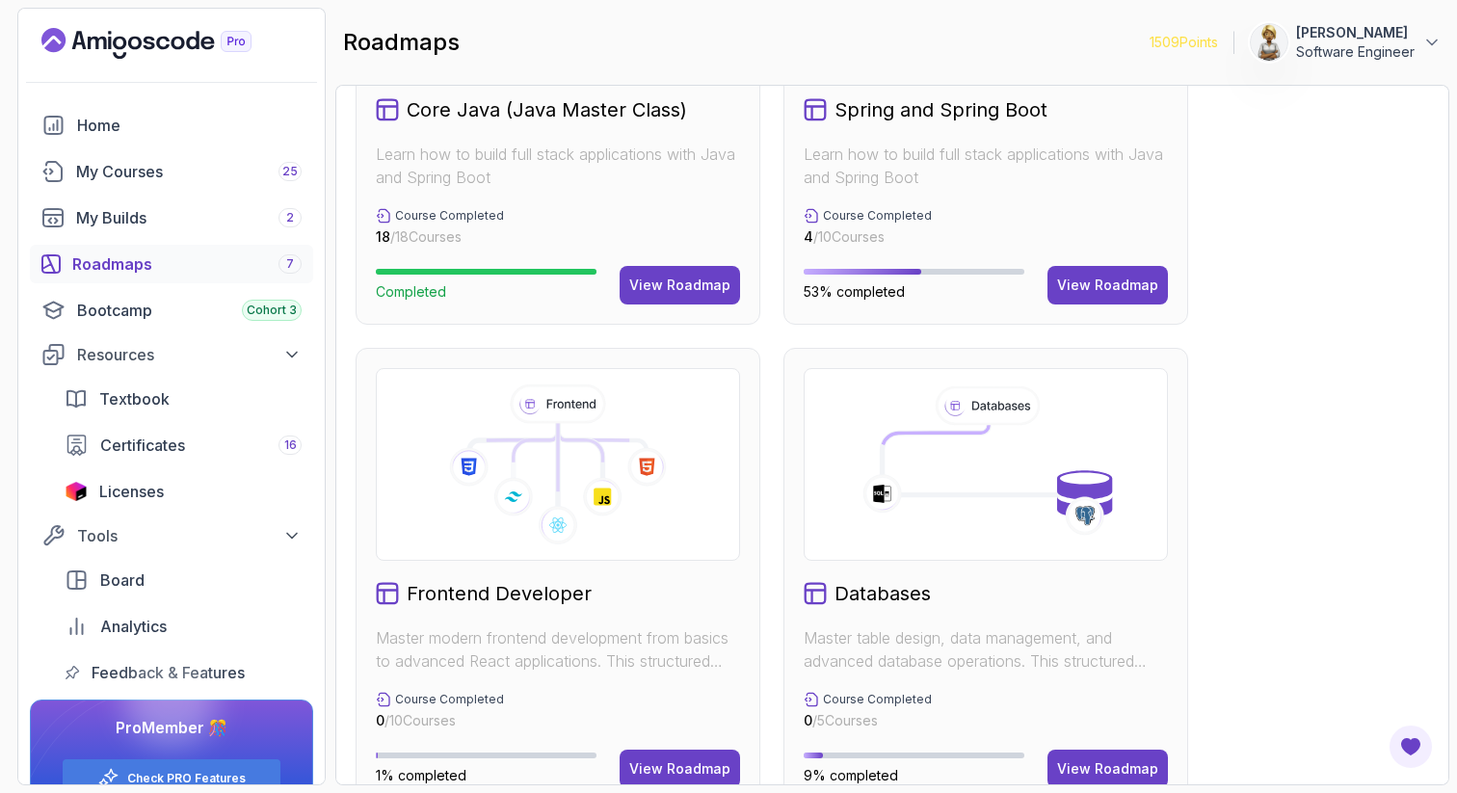
scroll to position [810, 0]
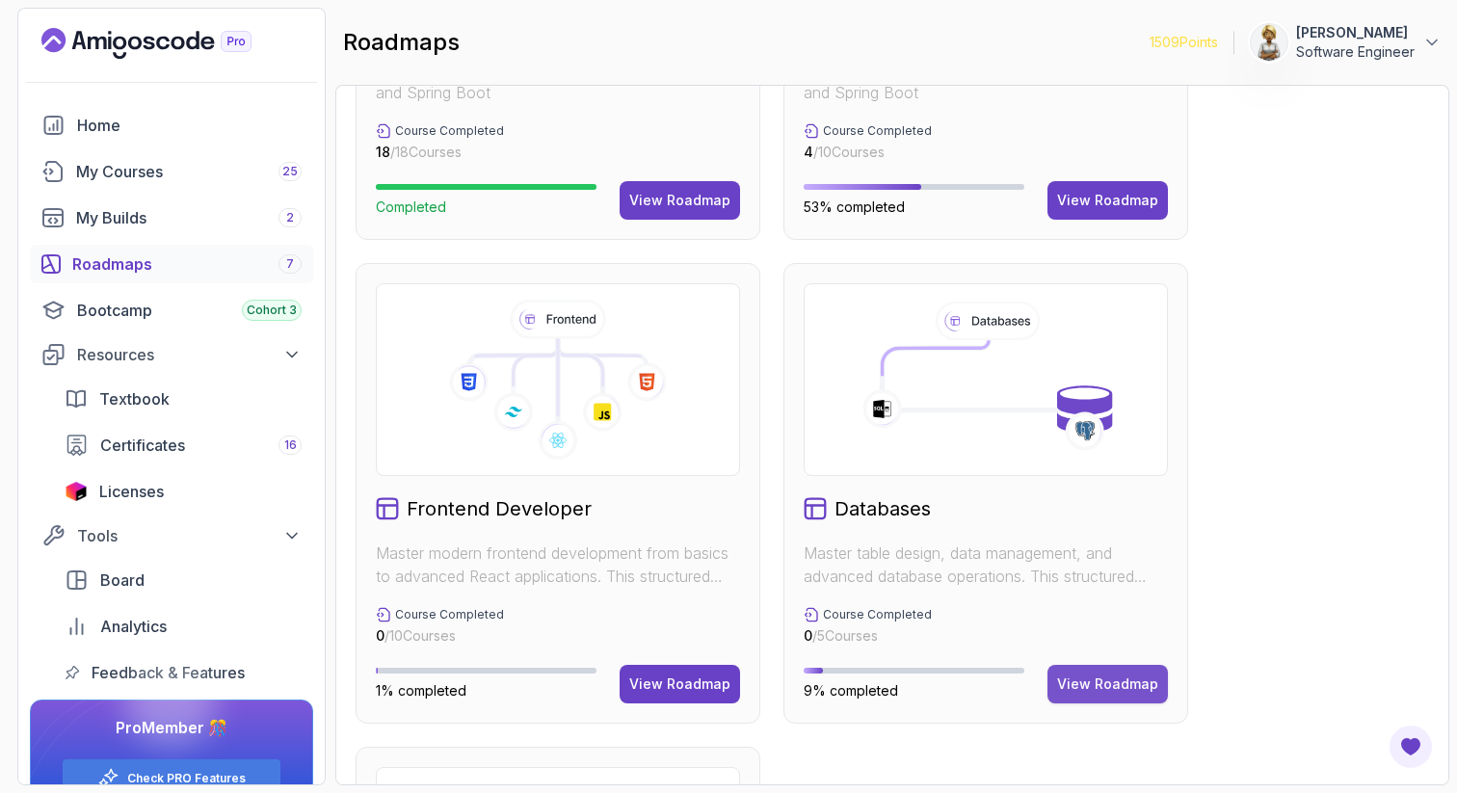
click at [1108, 693] on div "View Roadmap" at bounding box center [1107, 684] width 101 height 19
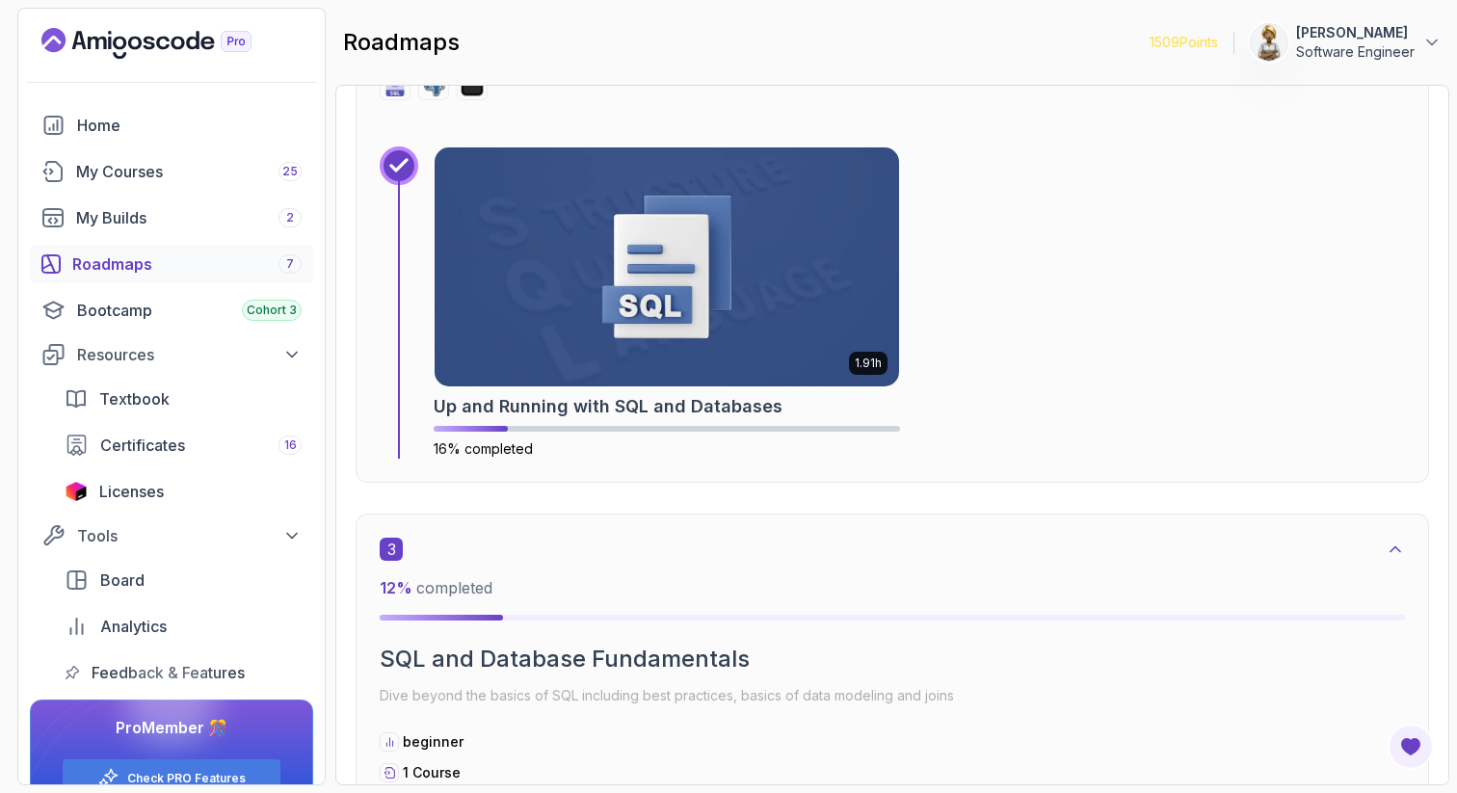
scroll to position [1600, 0]
